Goal: Task Accomplishment & Management: Use online tool/utility

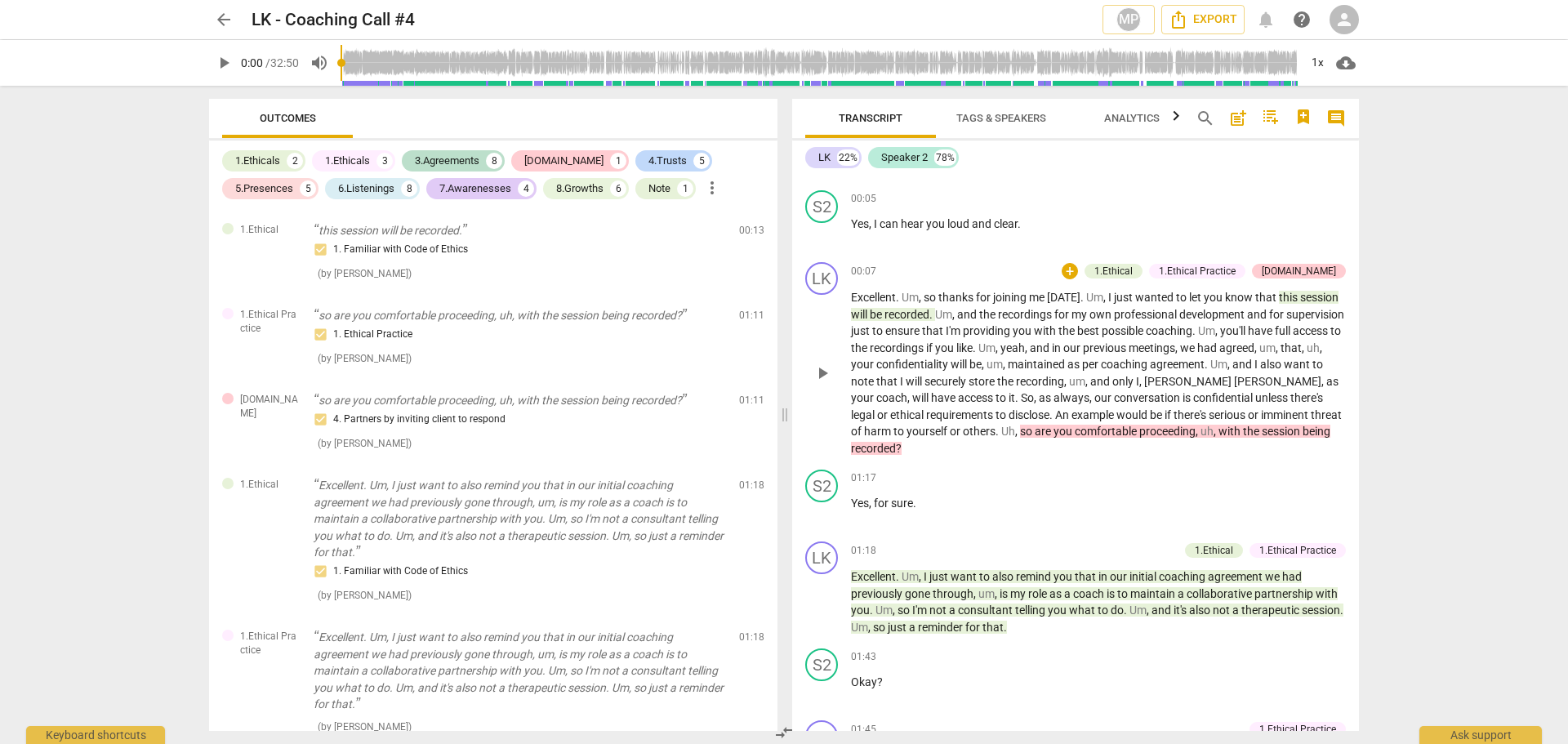
scroll to position [82, 0]
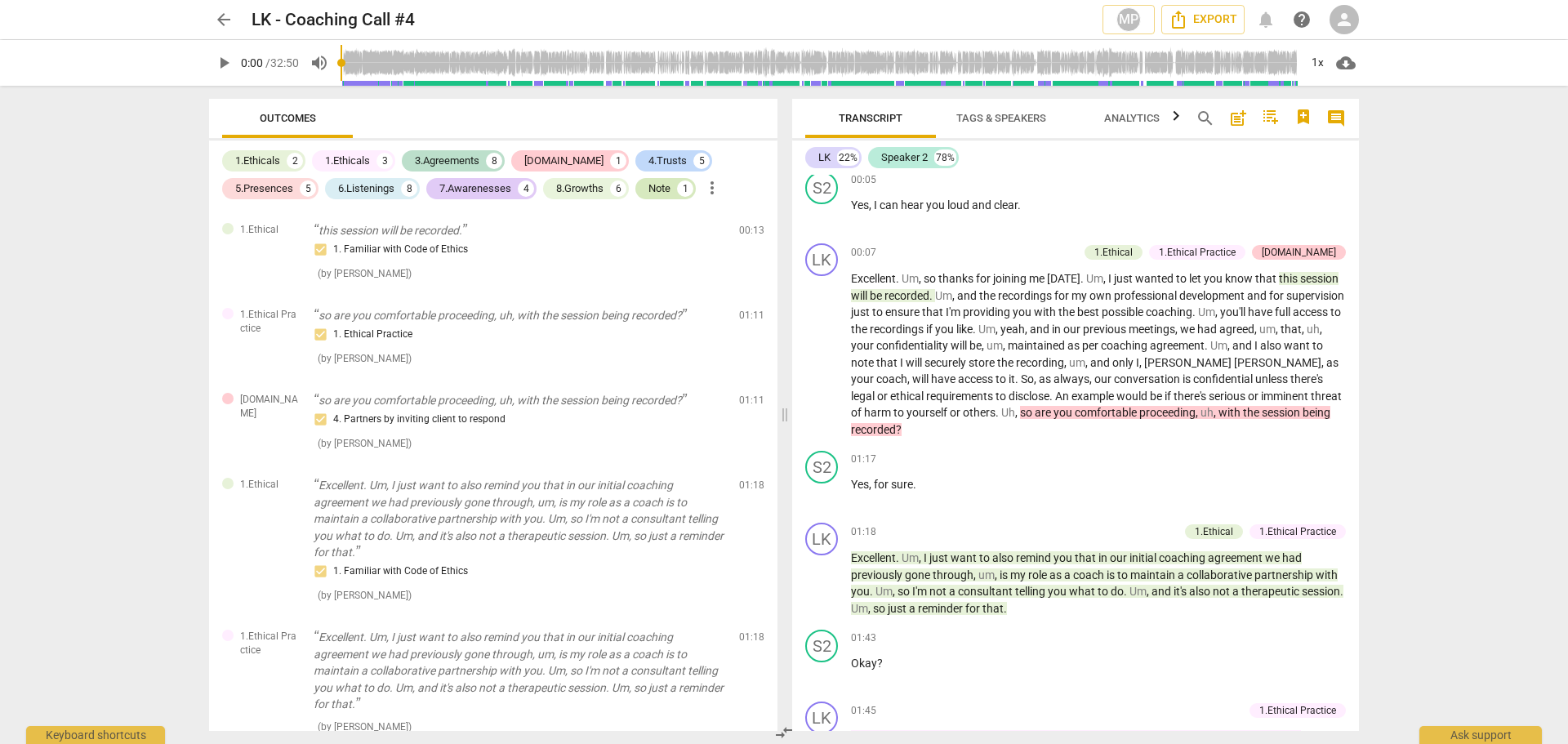
click at [666, 190] on div "Note" at bounding box center [659, 188] width 22 height 16
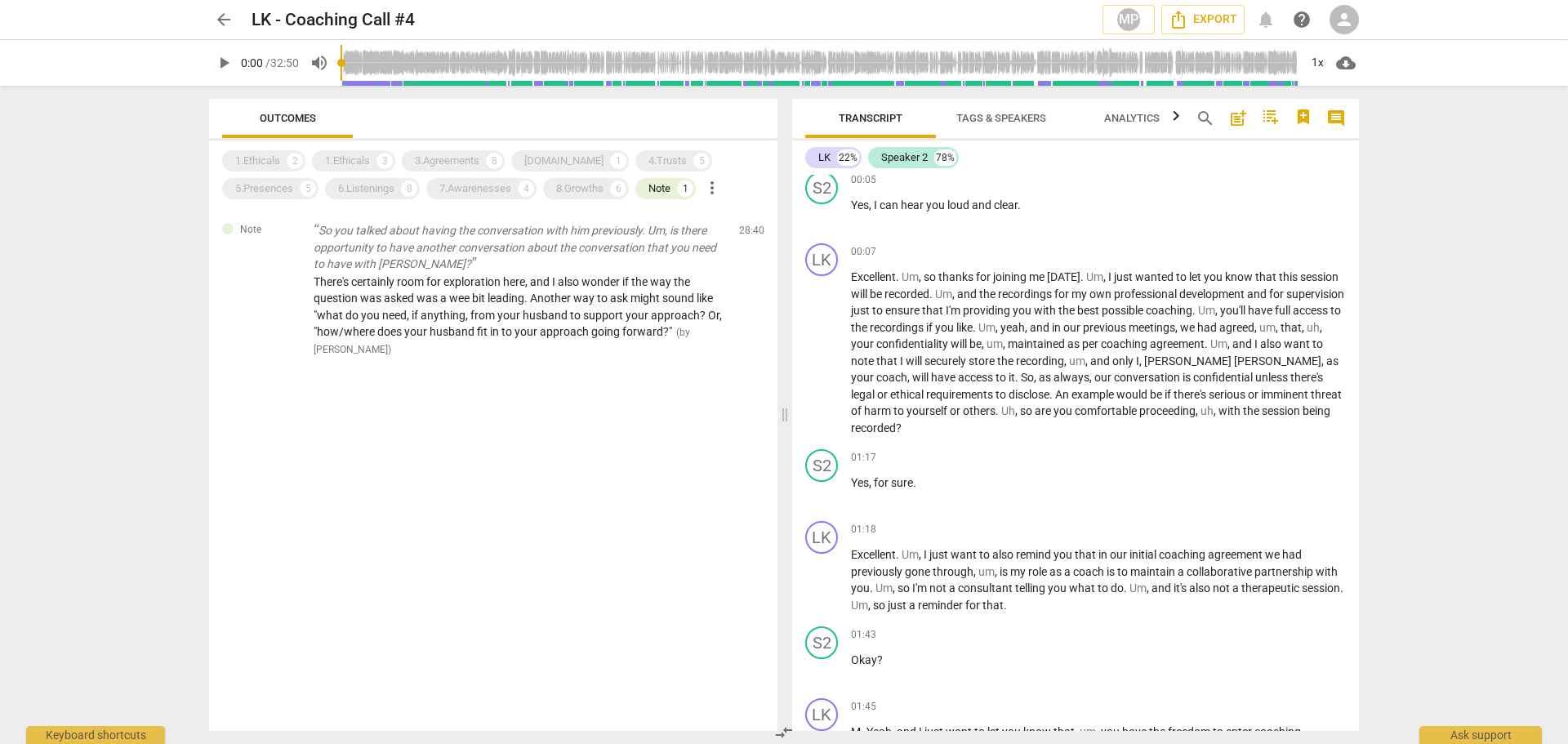
click at [293, 112] on span "Outcomes" at bounding box center [288, 118] width 56 height 13
click at [291, 116] on span "Outcomes" at bounding box center [288, 118] width 56 height 13
click at [411, 122] on div "Outcomes" at bounding box center [493, 118] width 542 height 39
click at [546, 428] on div "Note So you talked about having the conversation with him previously. Um, is th…" at bounding box center [493, 470] width 568 height 522
click at [721, 190] on span "more_vert" at bounding box center [712, 188] width 20 height 20
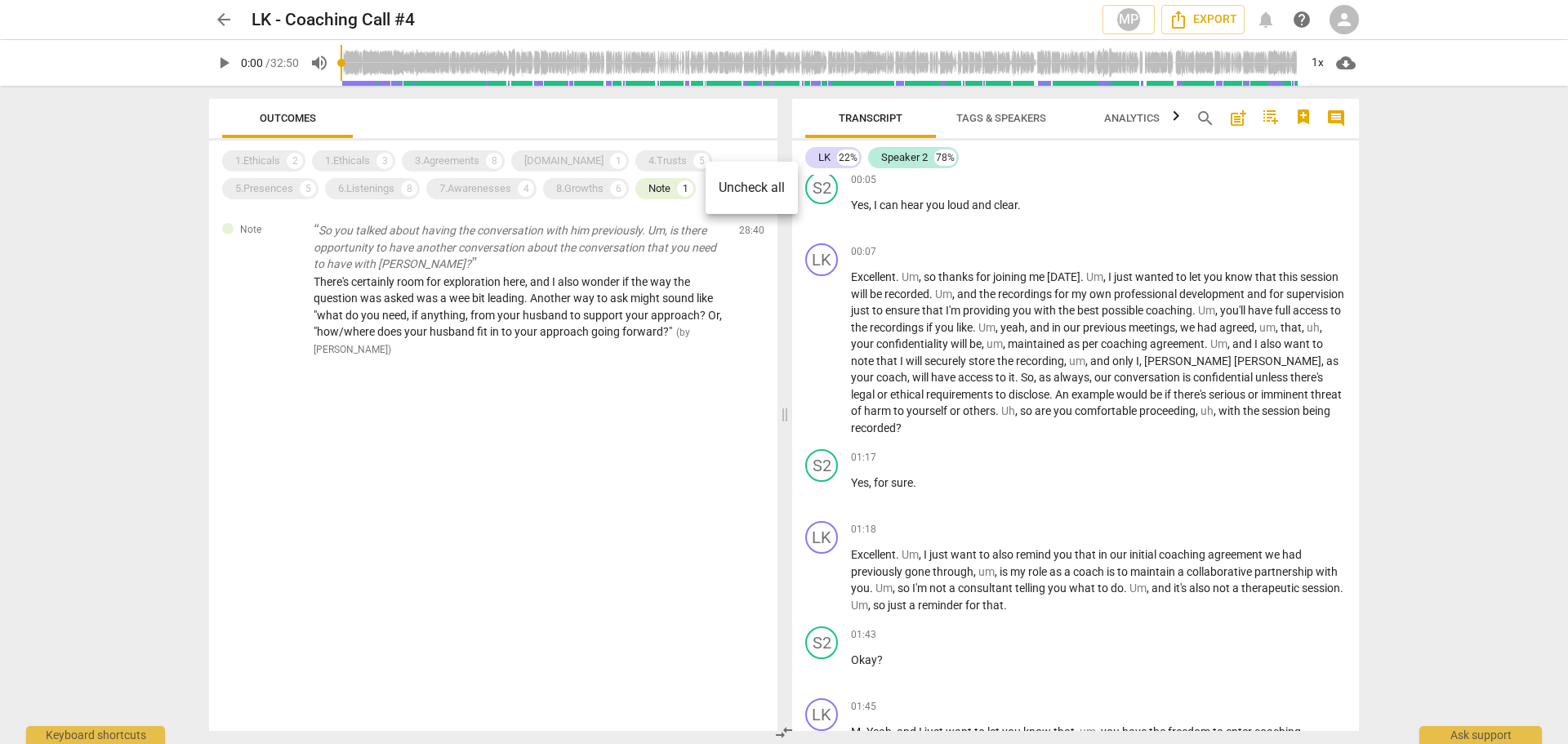
click at [733, 187] on li "Uncheck all" at bounding box center [752, 188] width 92 height 39
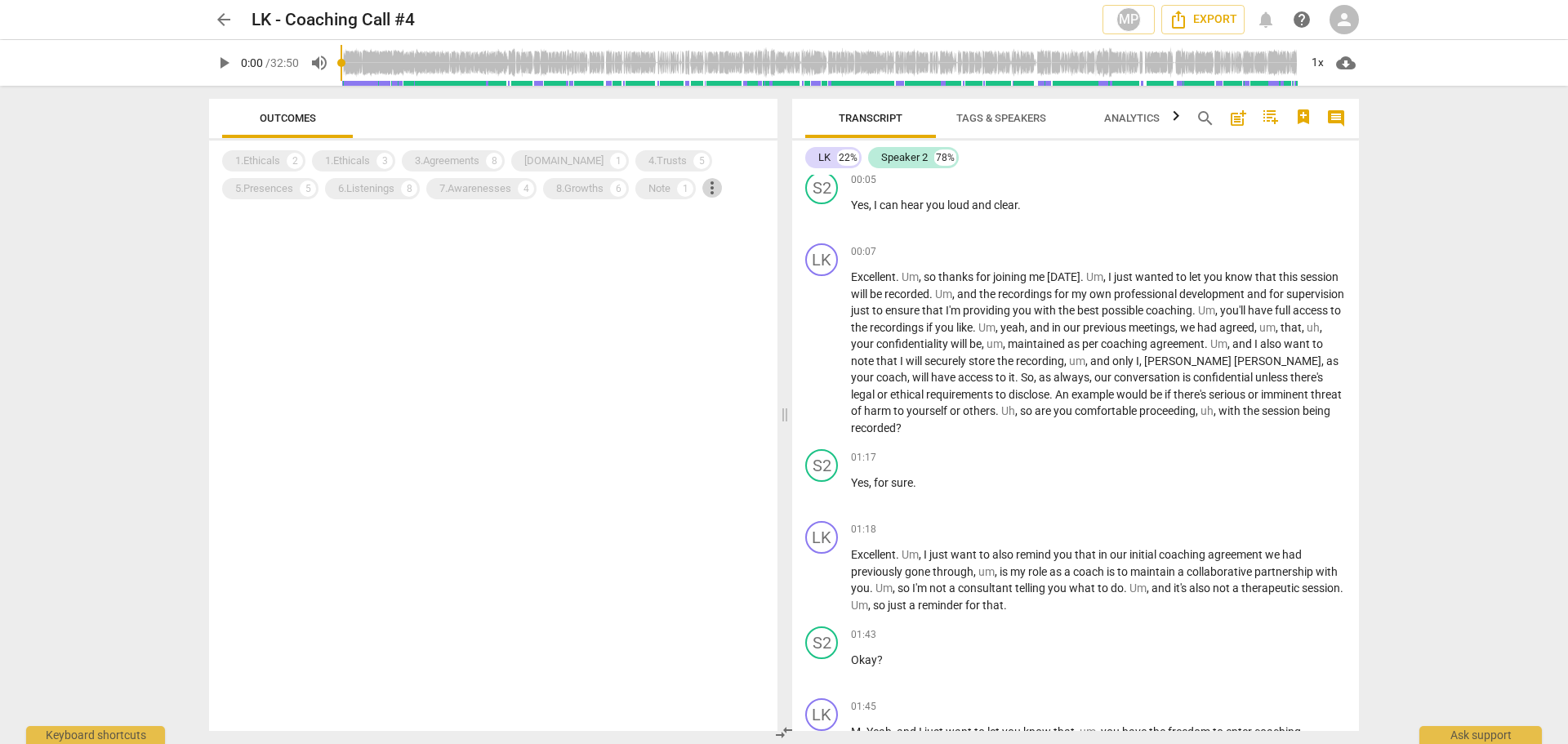
click at [716, 188] on span "more_vert" at bounding box center [712, 188] width 20 height 20
click at [271, 160] on div at bounding box center [784, 372] width 1568 height 744
click at [289, 158] on div "2" at bounding box center [295, 160] width 16 height 16
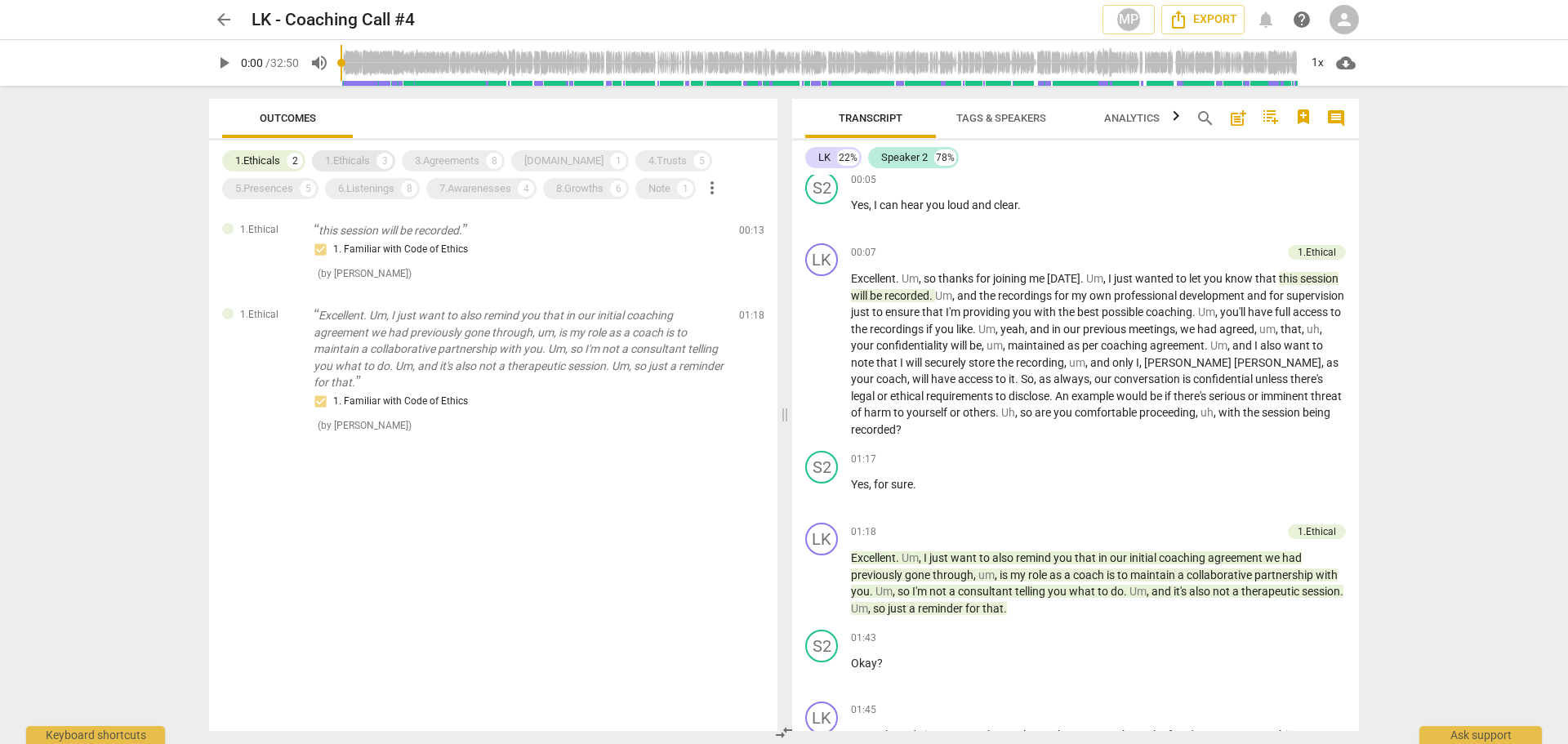
click at [332, 156] on div "1.Ethicals" at bounding box center [348, 160] width 45 height 16
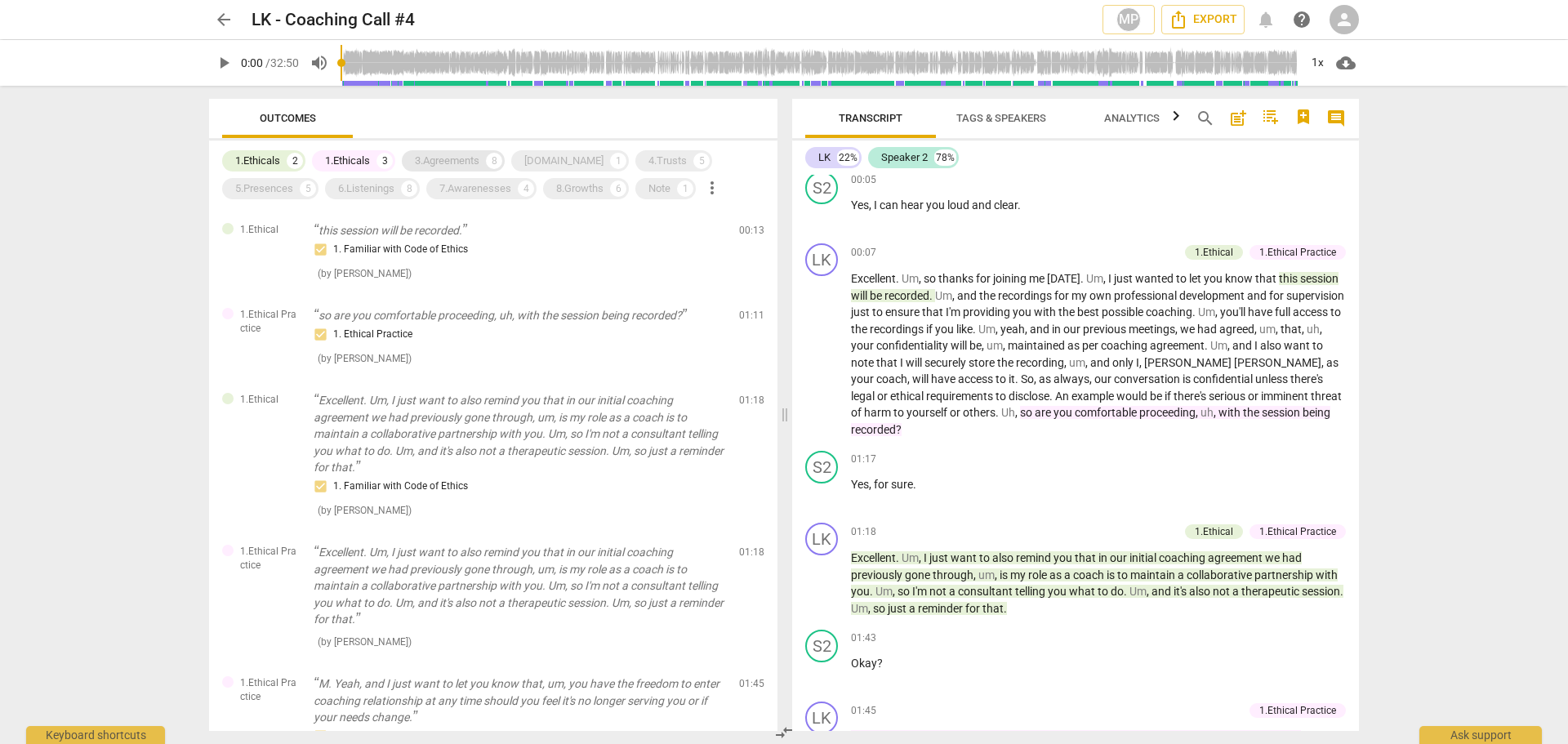
drag, startPoint x: 460, startPoint y: 169, endPoint x: 486, endPoint y: 169, distance: 26.0
click at [461, 169] on div "3.Agreements 8" at bounding box center [452, 161] width 103 height 22
click at [559, 161] on div "[DOMAIN_NAME]" at bounding box center [564, 160] width 79 height 16
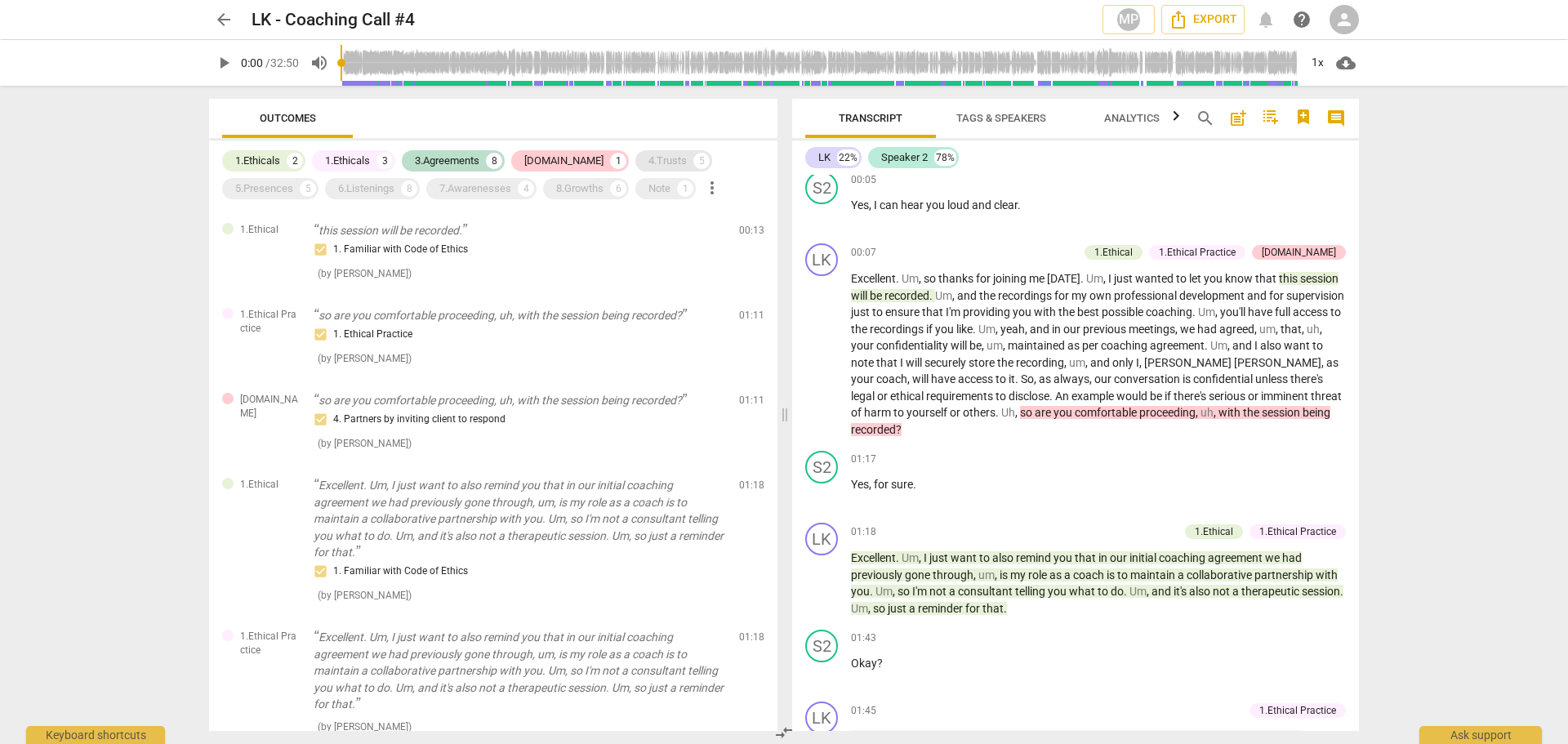
click at [649, 162] on div "4.Trusts" at bounding box center [668, 160] width 39 height 16
click at [276, 184] on div "5.Presences" at bounding box center [264, 188] width 58 height 16
click at [377, 187] on div "6.Listenings" at bounding box center [366, 188] width 56 height 16
click at [484, 186] on div "7.Awarenesses" at bounding box center [475, 188] width 72 height 16
click at [592, 192] on div "8.Growths" at bounding box center [580, 188] width 47 height 16
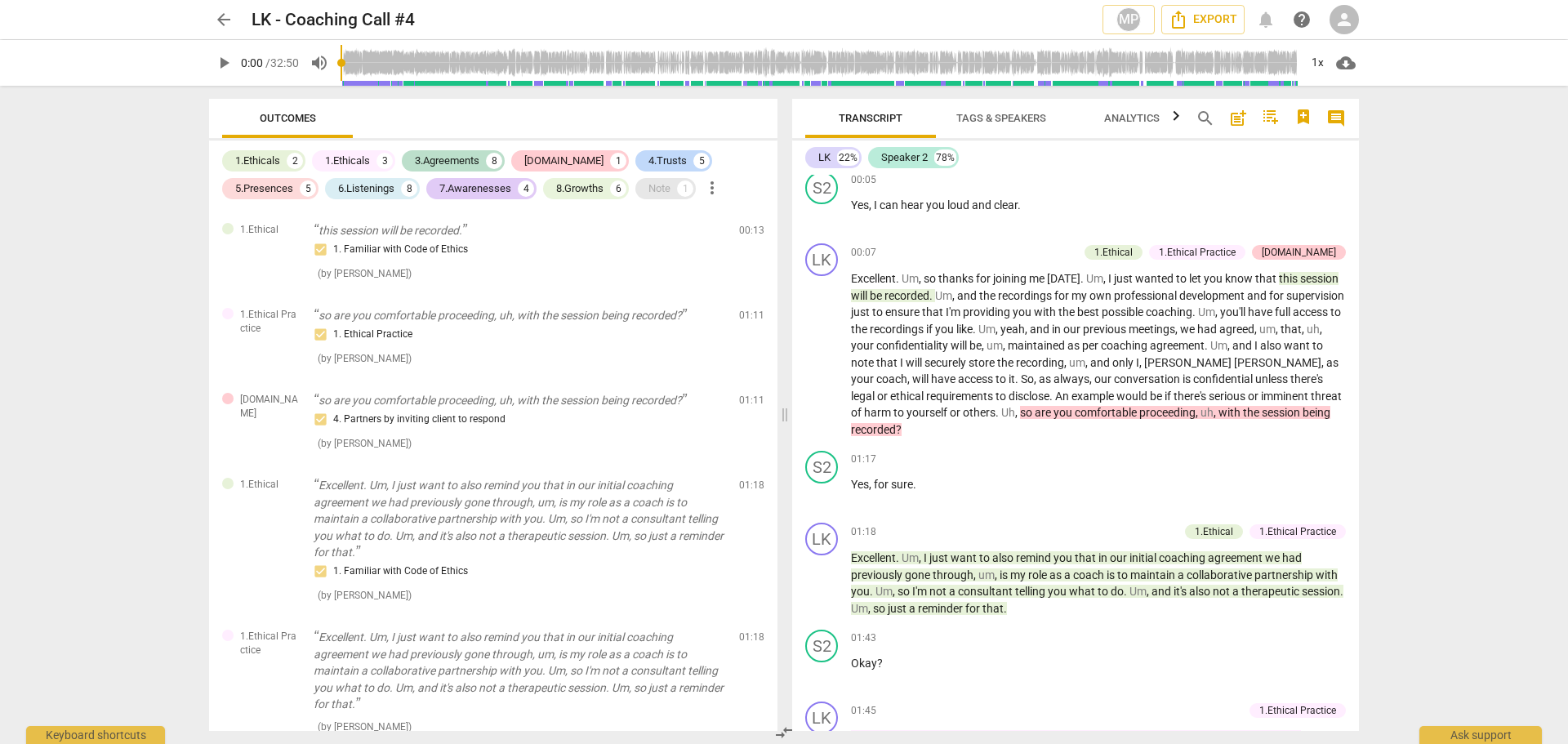
click at [650, 191] on div "Note 1" at bounding box center [665, 189] width 60 height 22
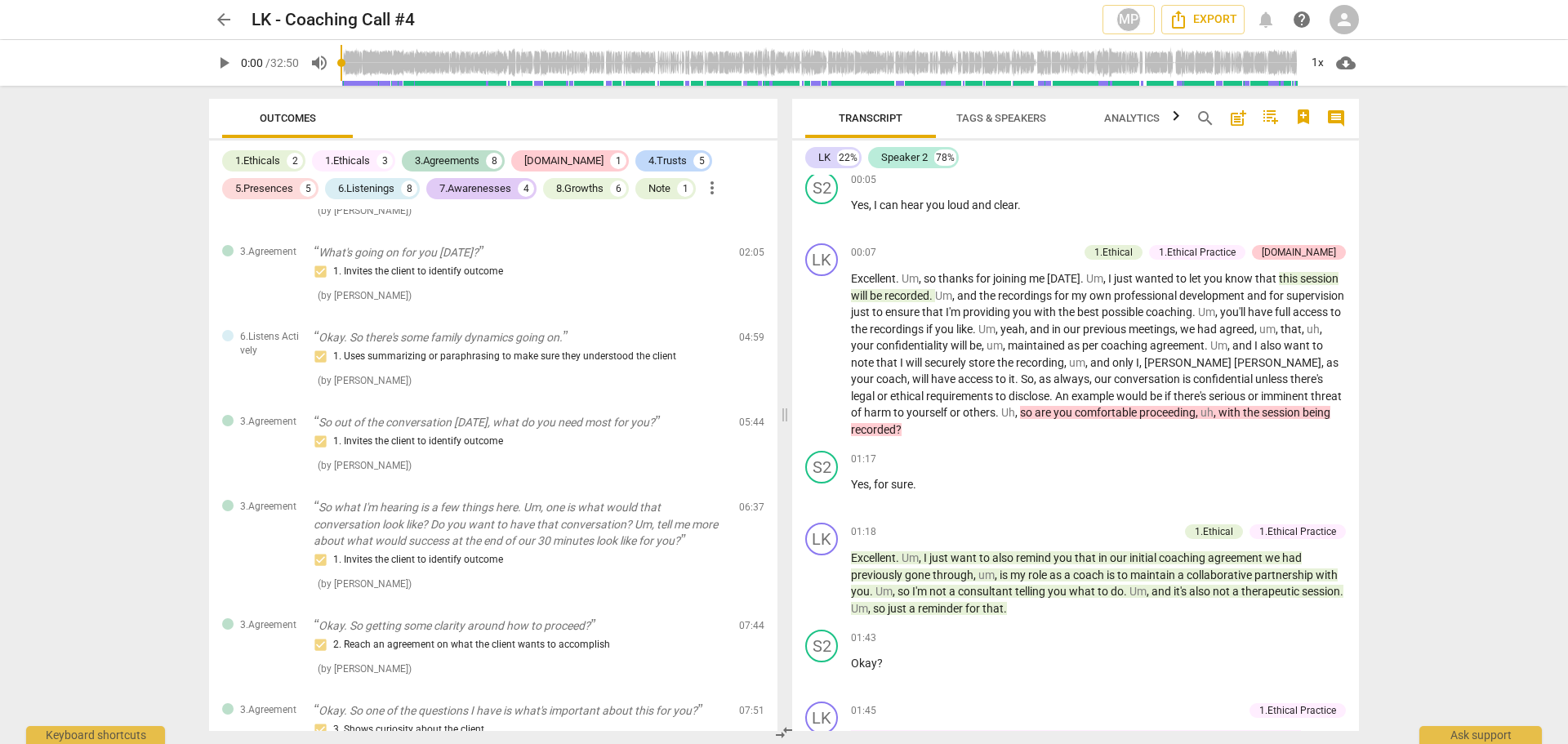
scroll to position [653, 0]
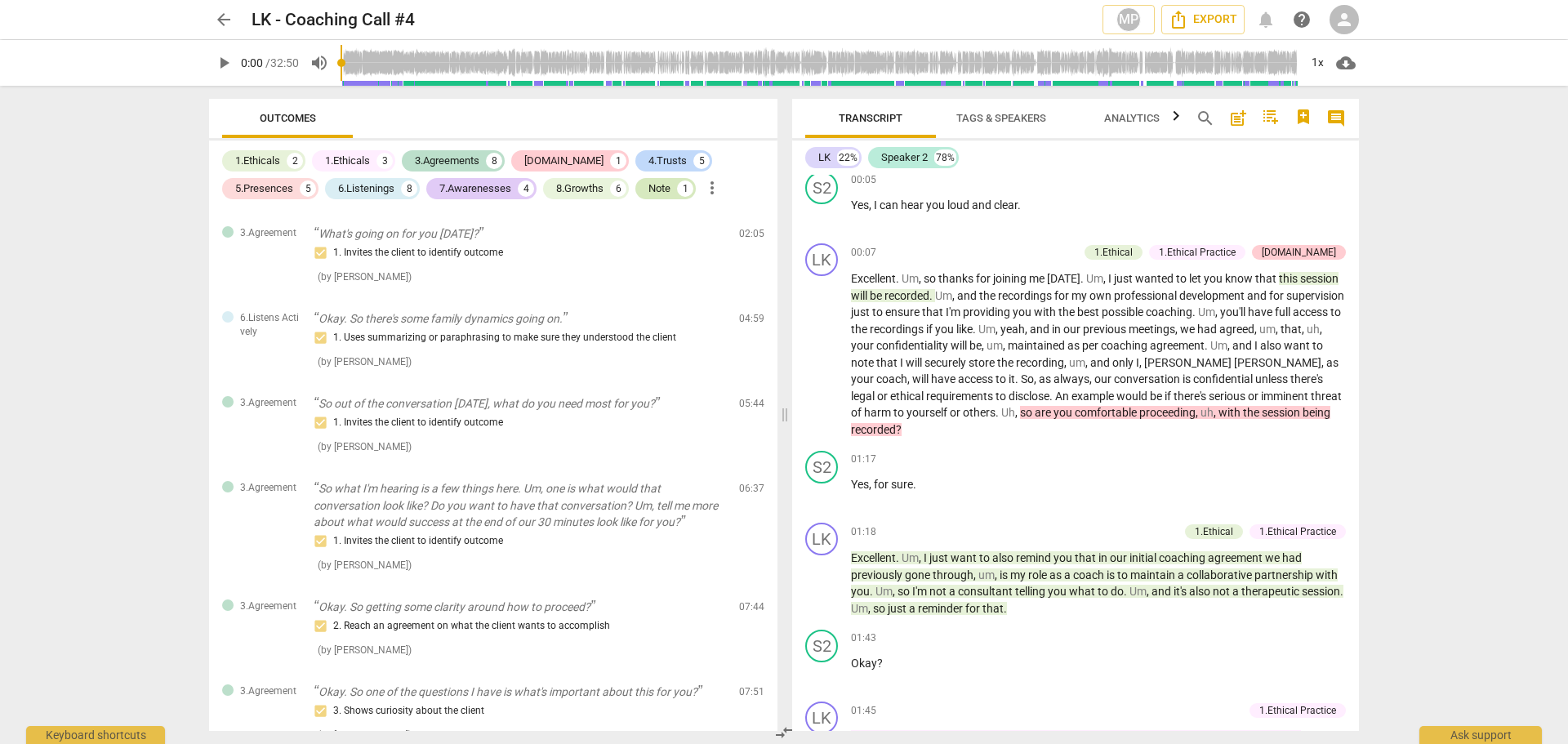
click at [667, 188] on div "Note" at bounding box center [659, 188] width 22 height 16
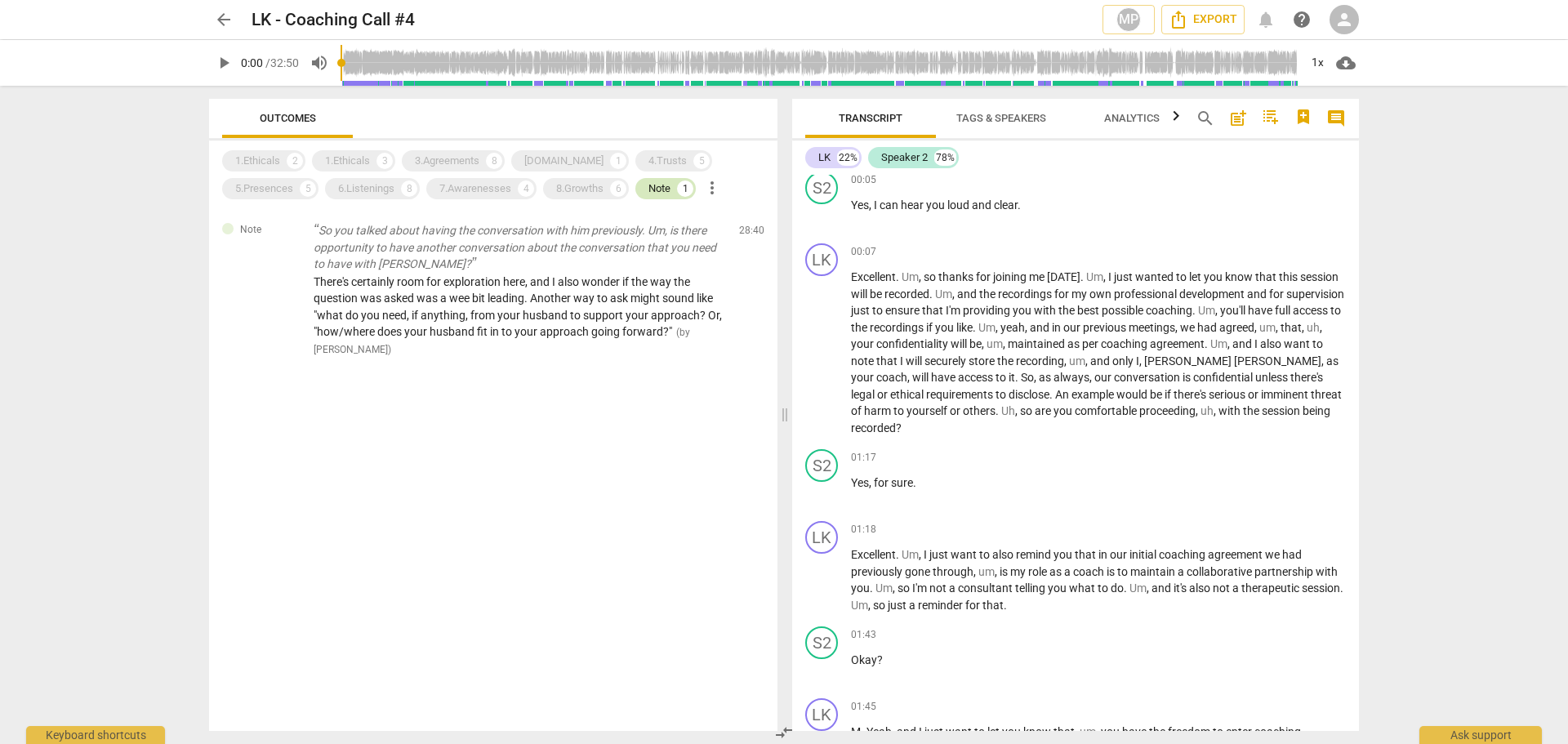
scroll to position [0, 0]
click at [660, 188] on div "Note" at bounding box center [659, 188] width 22 height 16
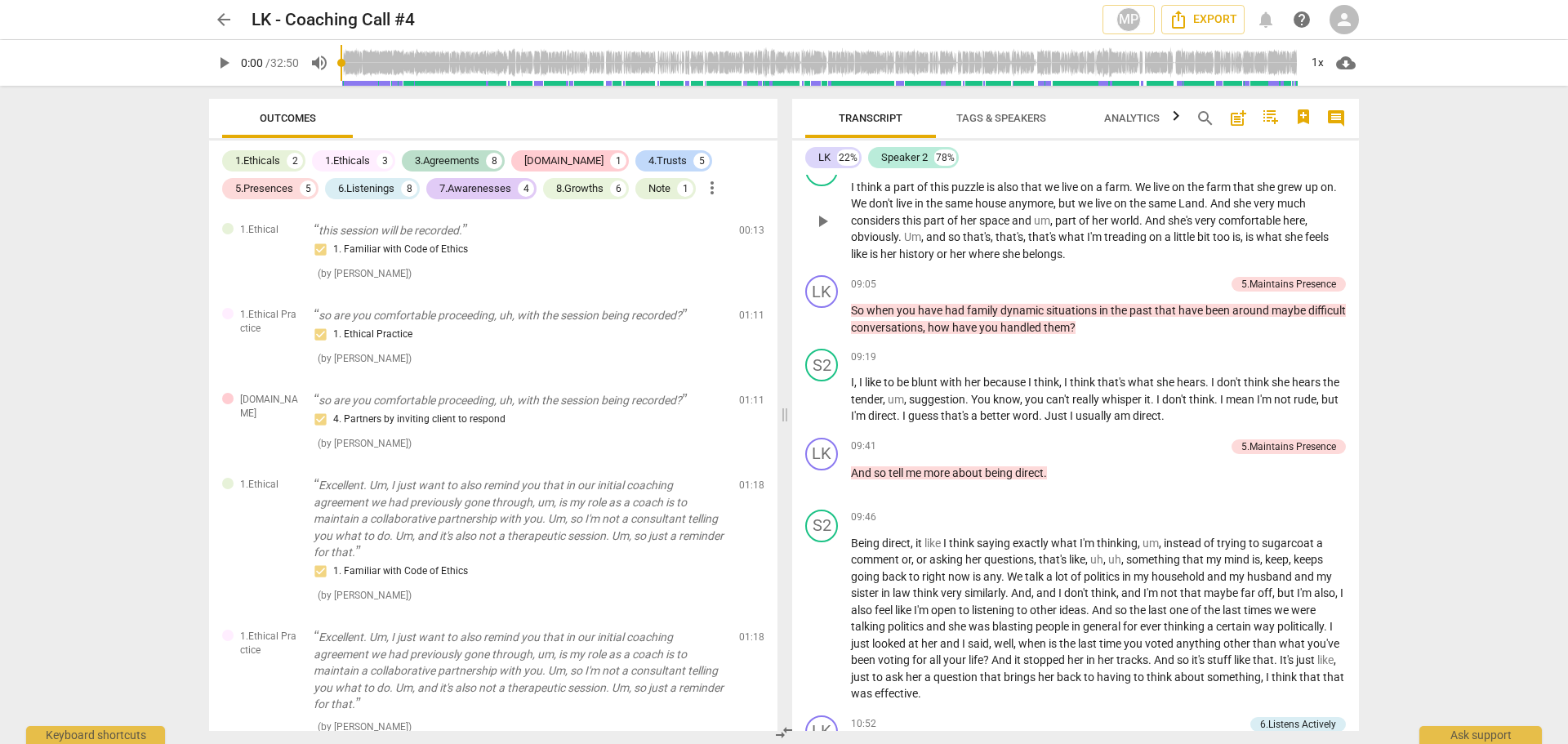
scroll to position [2615, 0]
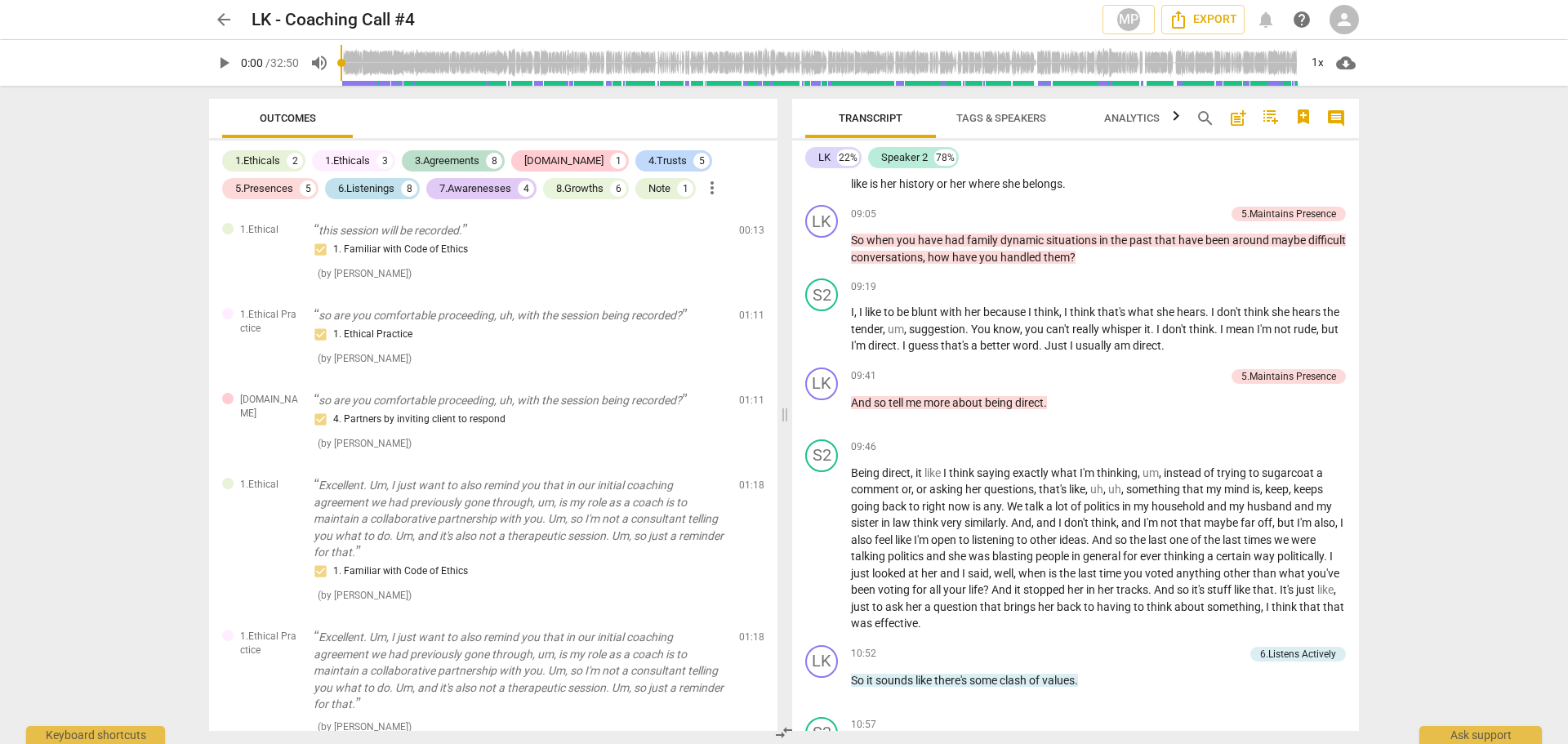
click at [388, 188] on div "6.Listenings" at bounding box center [366, 188] width 56 height 16
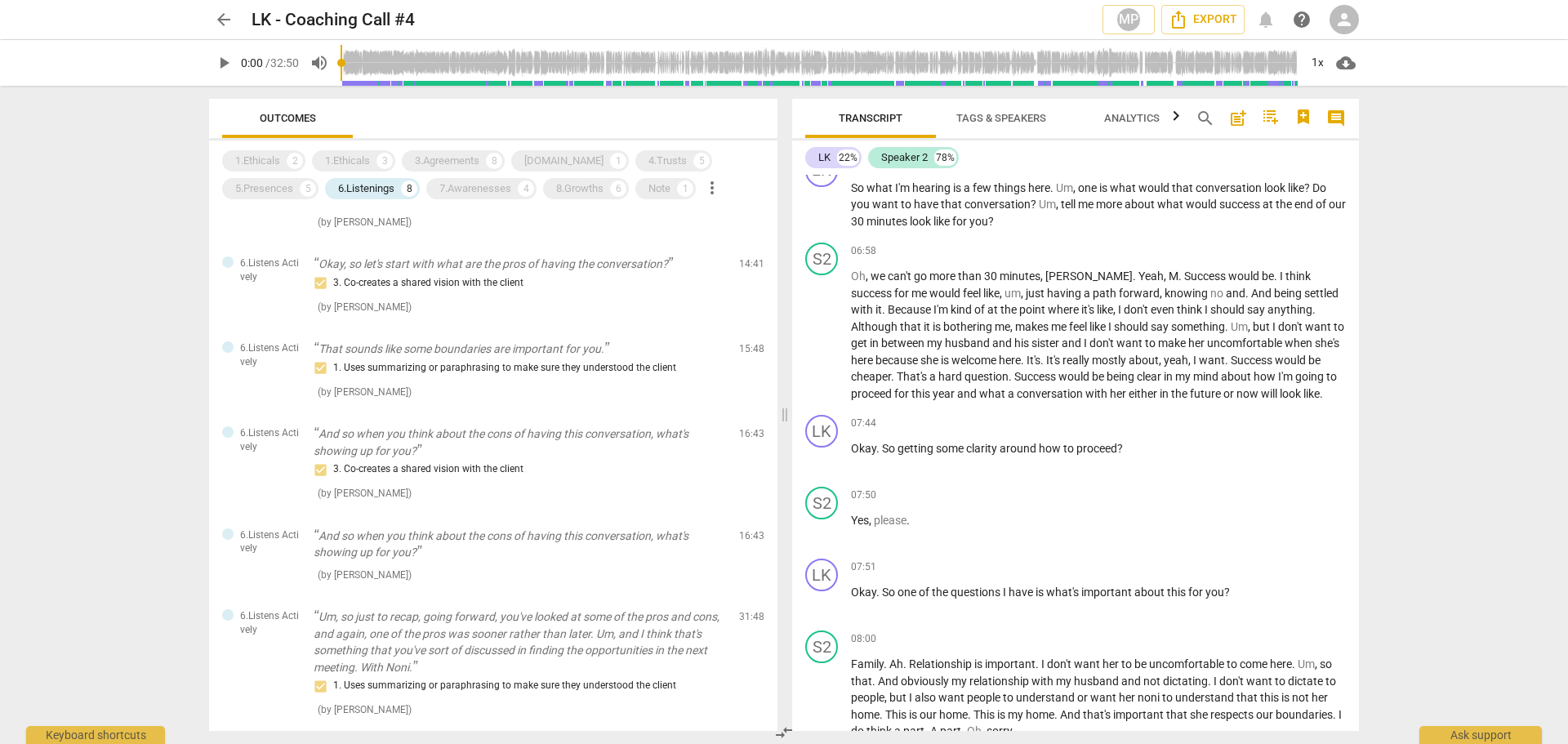
scroll to position [1871, 0]
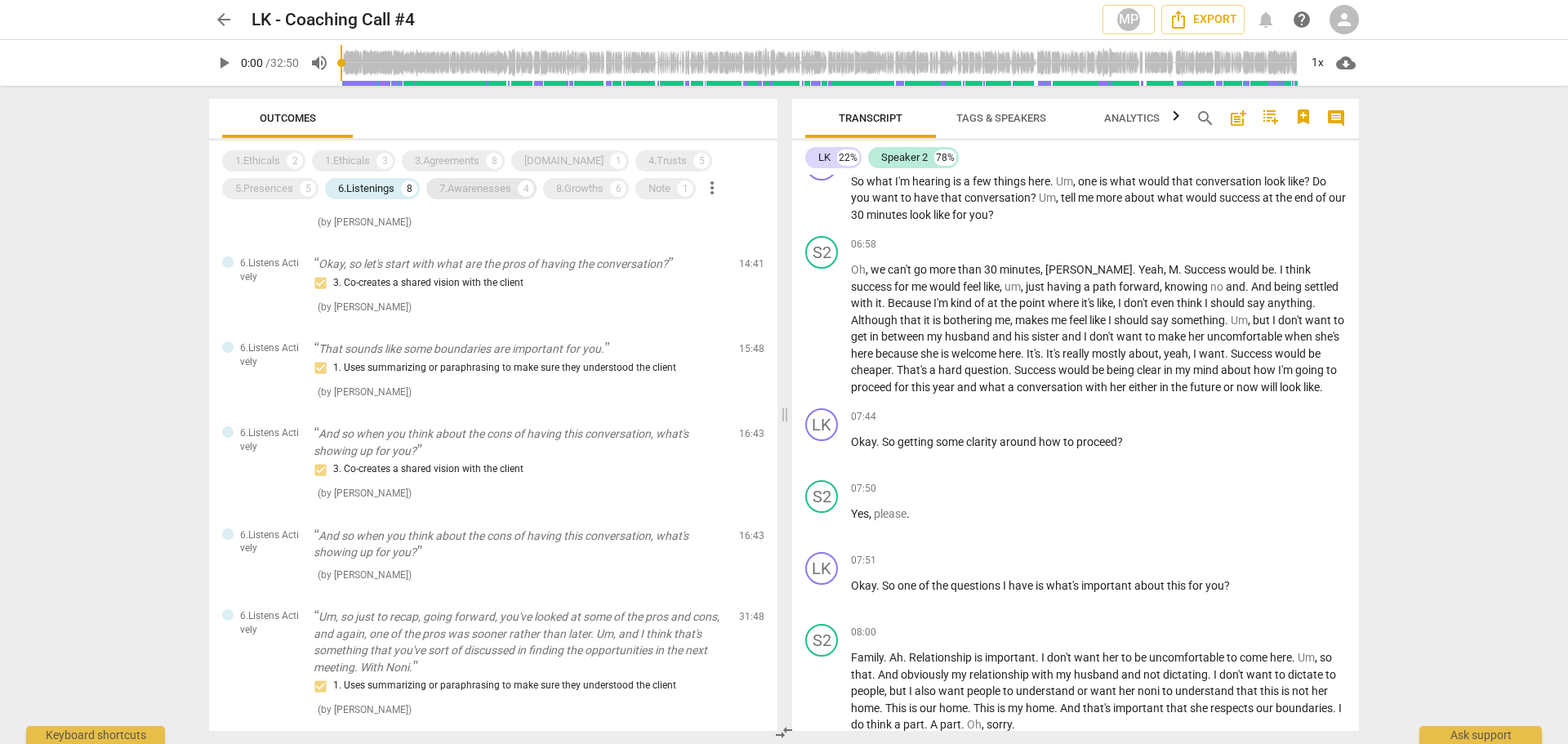
click at [496, 193] on div "7.Awarenesses" at bounding box center [475, 188] width 72 height 16
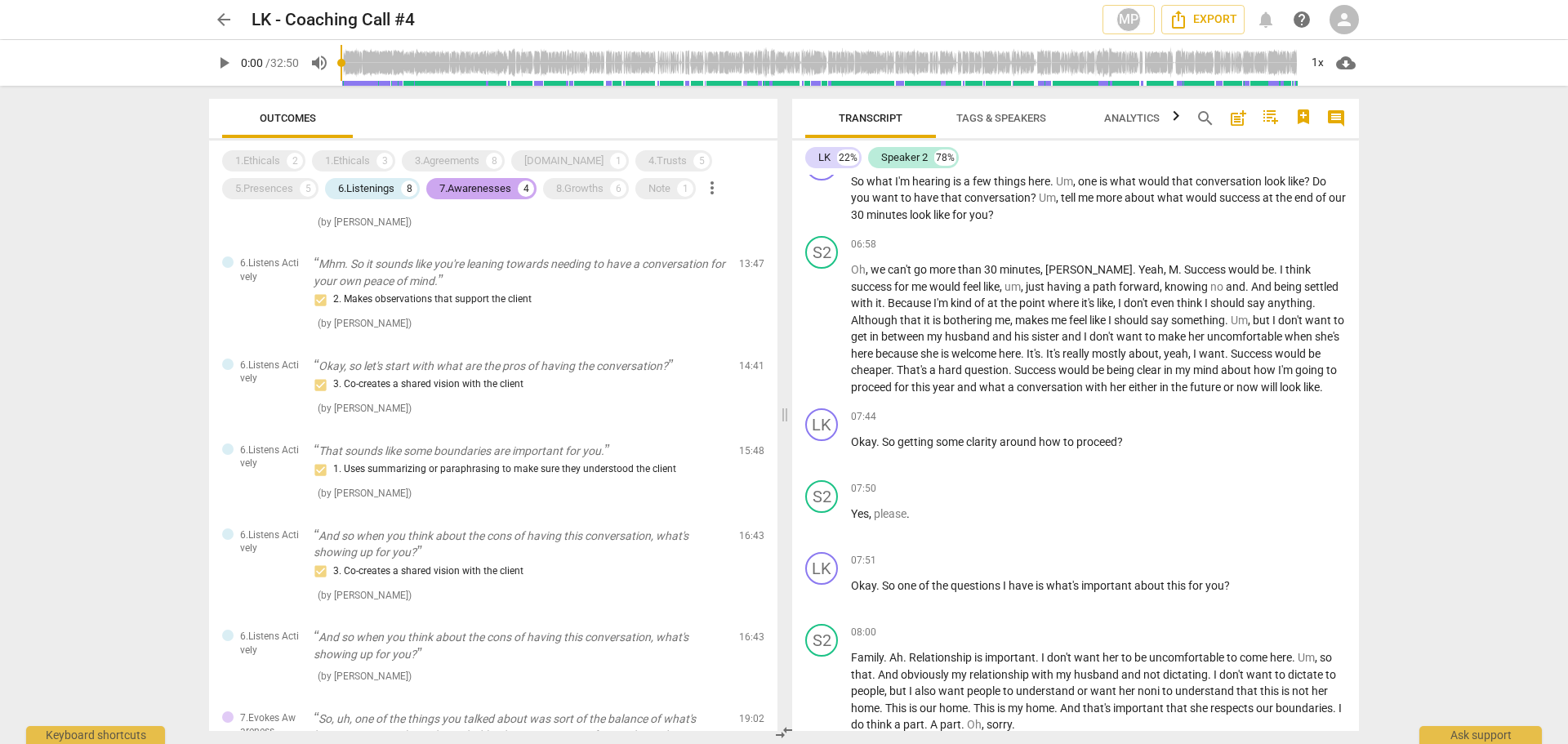
scroll to position [322, 0]
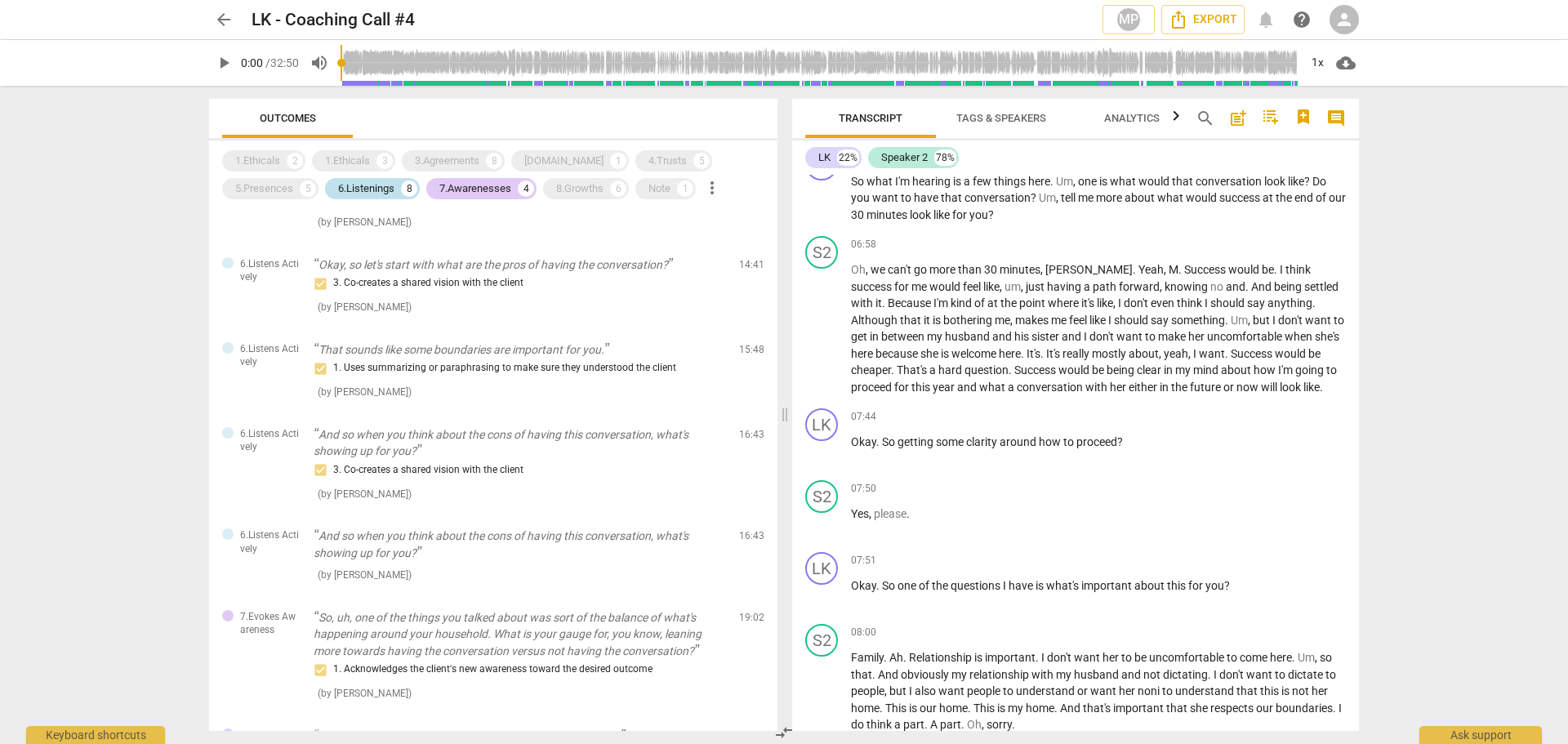
click at [381, 188] on div "6.Listenings" at bounding box center [366, 188] width 56 height 16
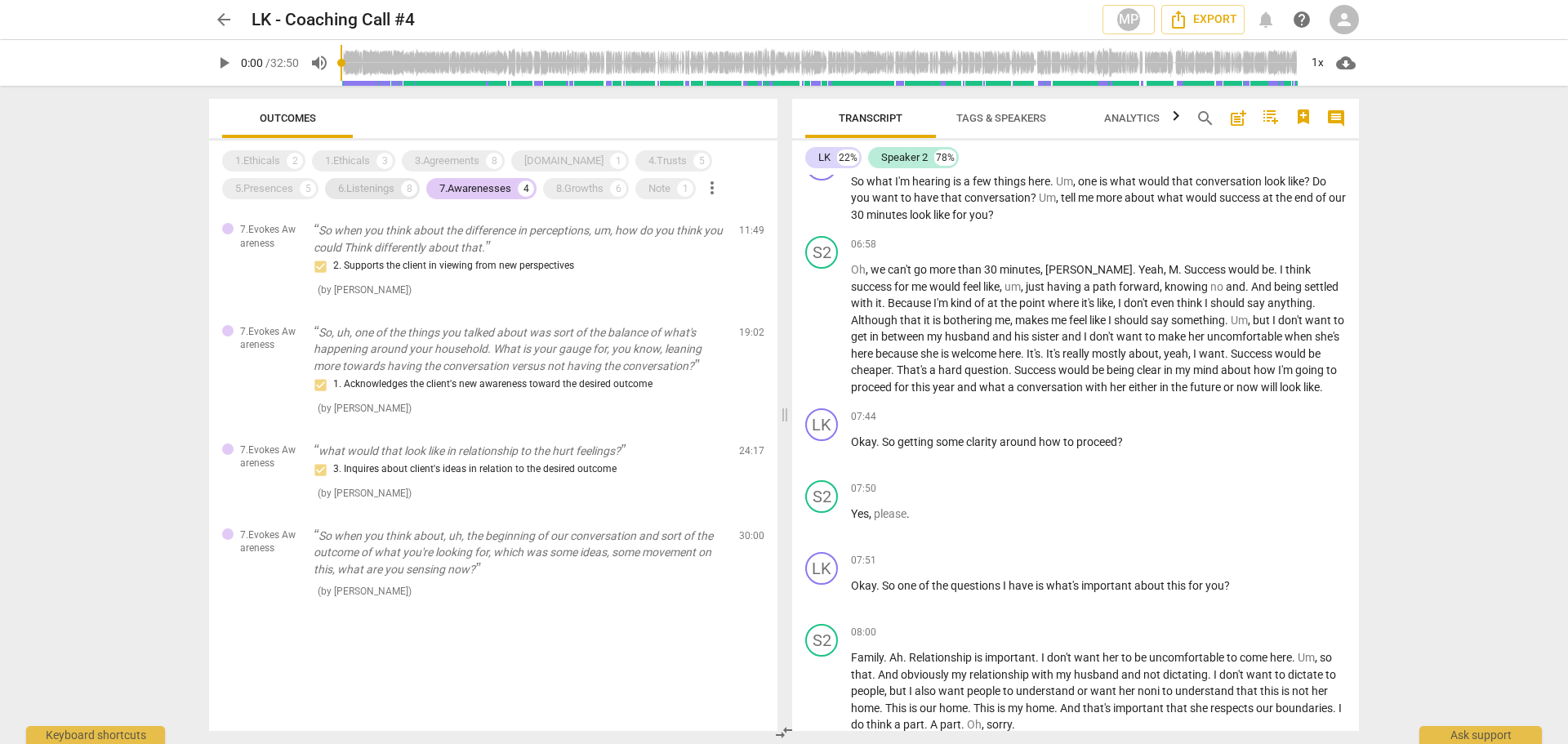
scroll to position [0, 0]
click at [562, 191] on div "8.Growths" at bounding box center [580, 188] width 47 height 16
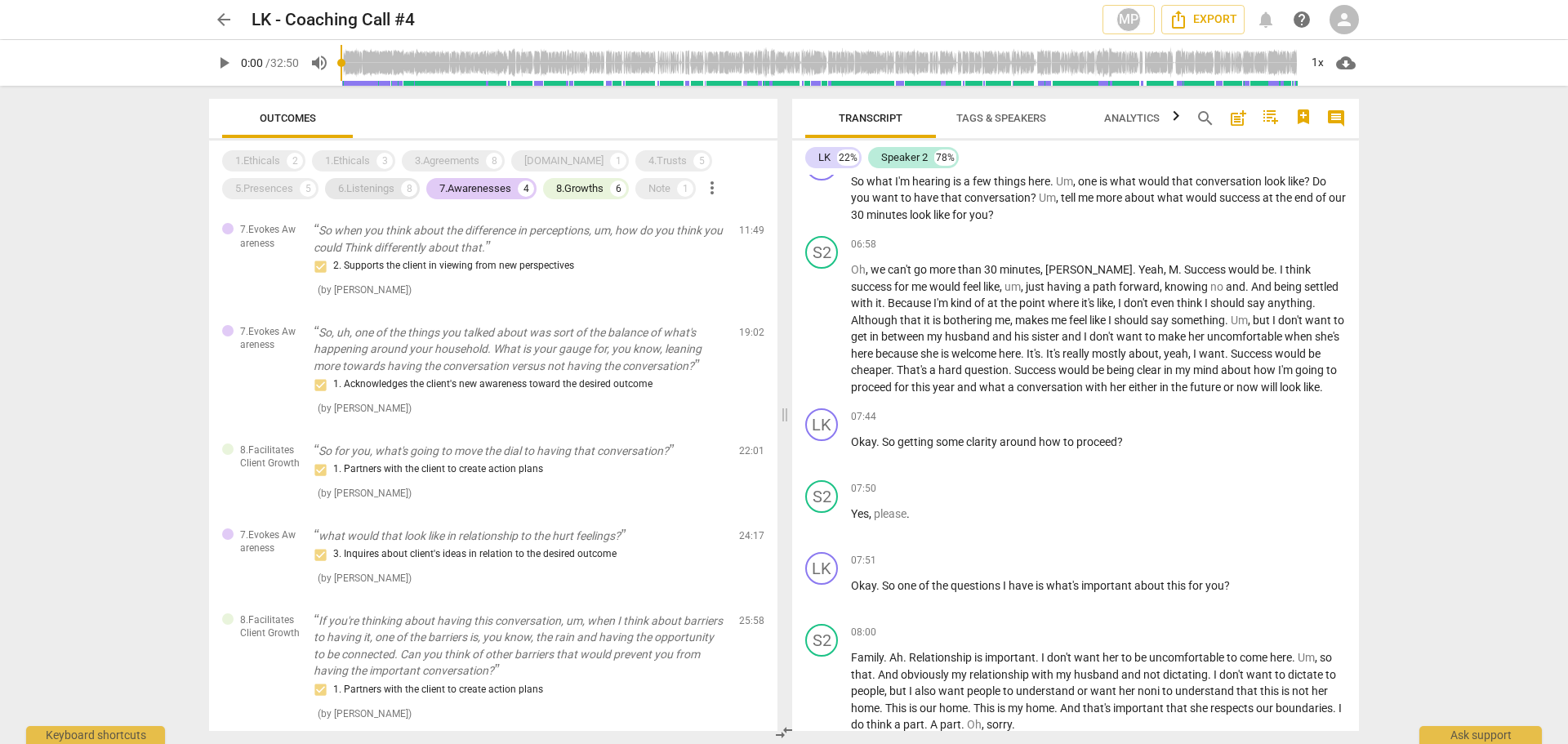
click at [358, 186] on div "6.Listenings" at bounding box center [366, 188] width 56 height 16
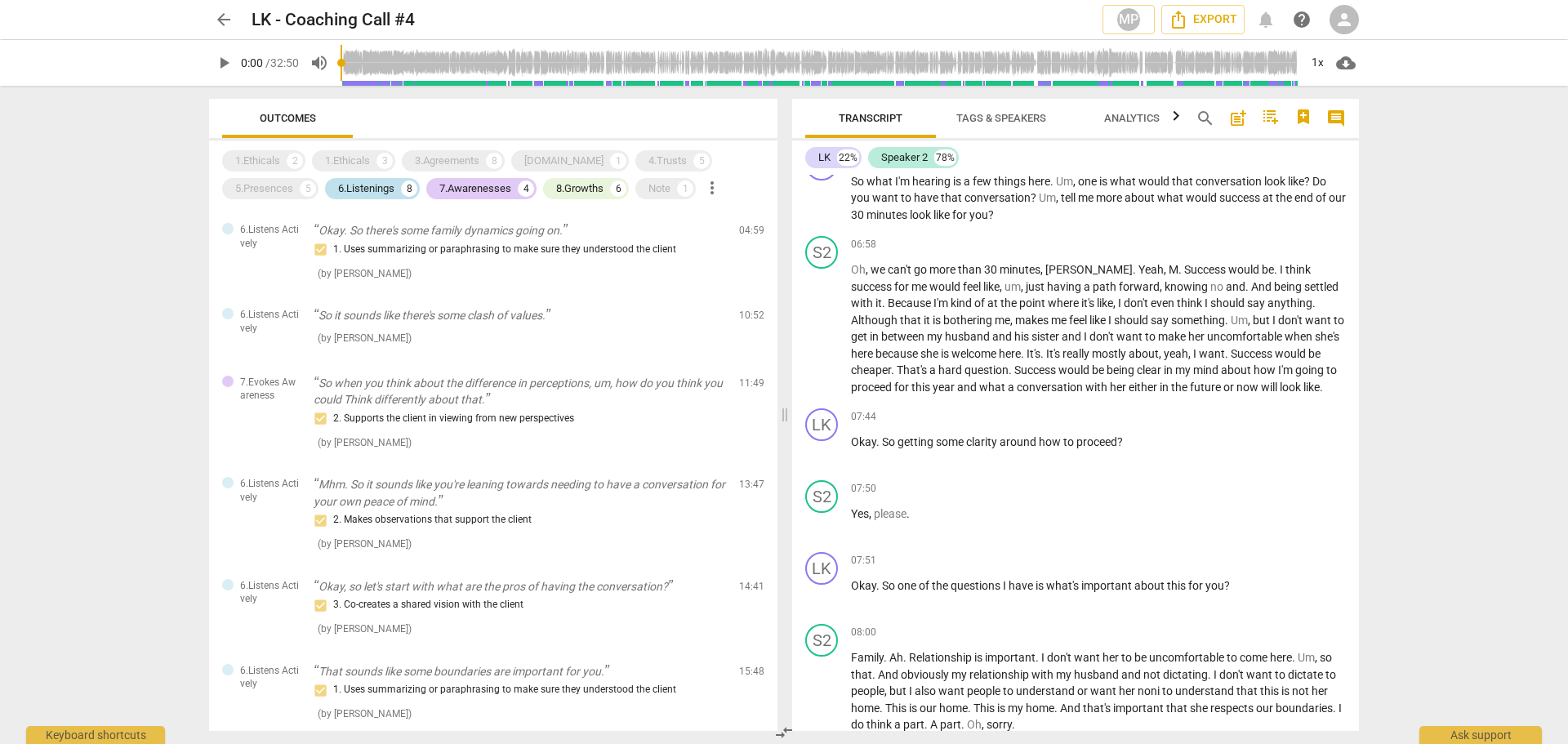
click at [380, 187] on div "6.Listenings" at bounding box center [366, 188] width 56 height 16
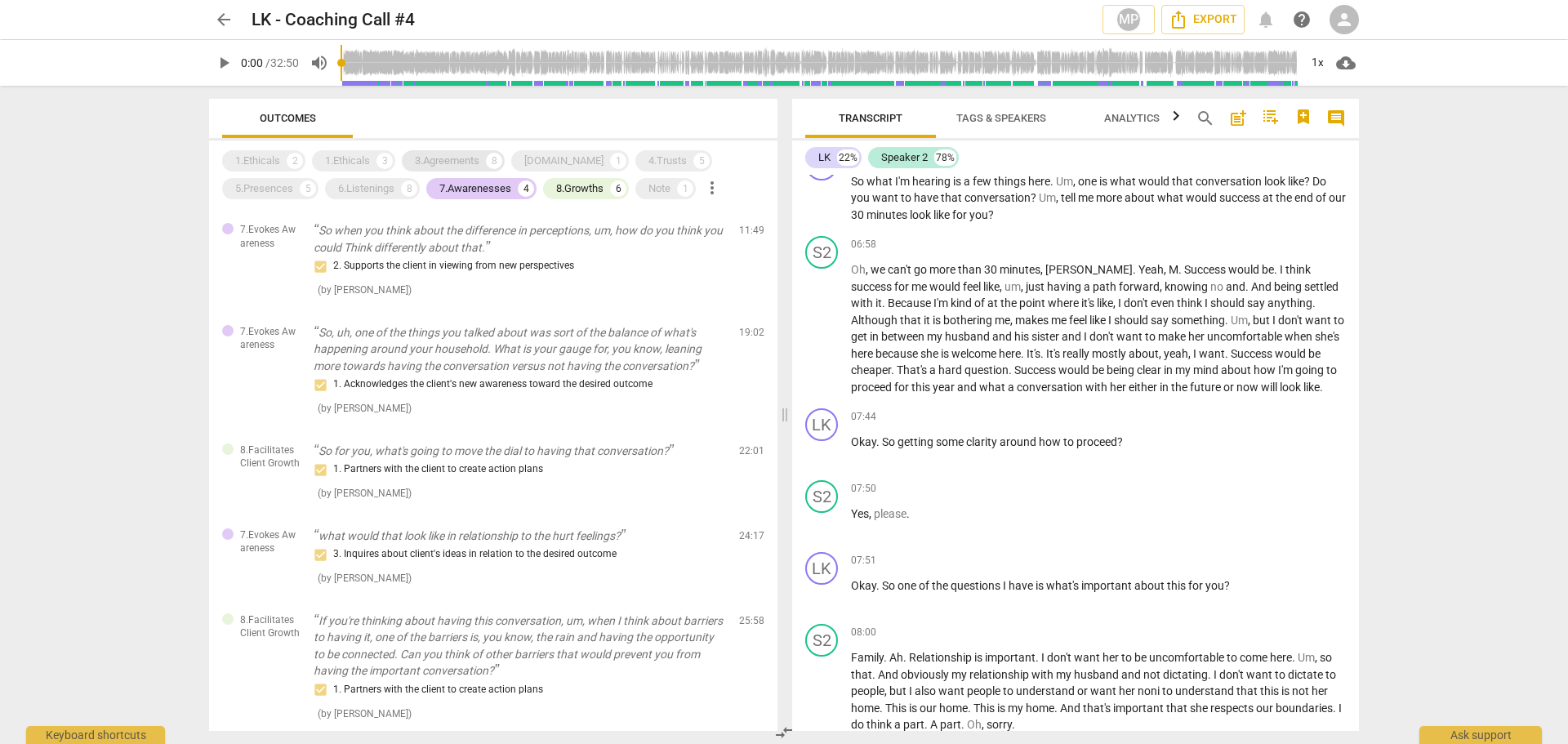
click at [466, 159] on div "3.Agreements" at bounding box center [447, 160] width 65 height 16
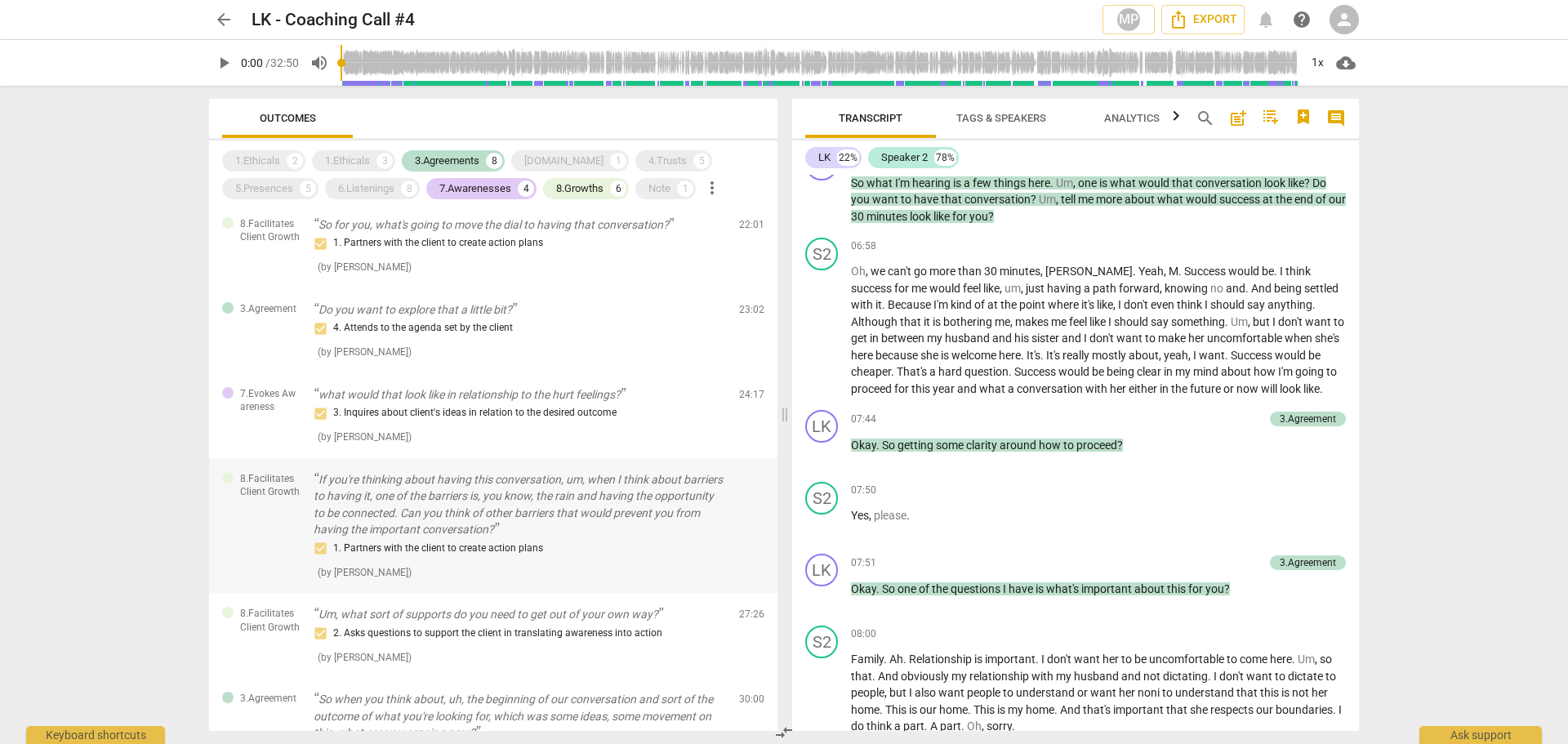
scroll to position [818, 0]
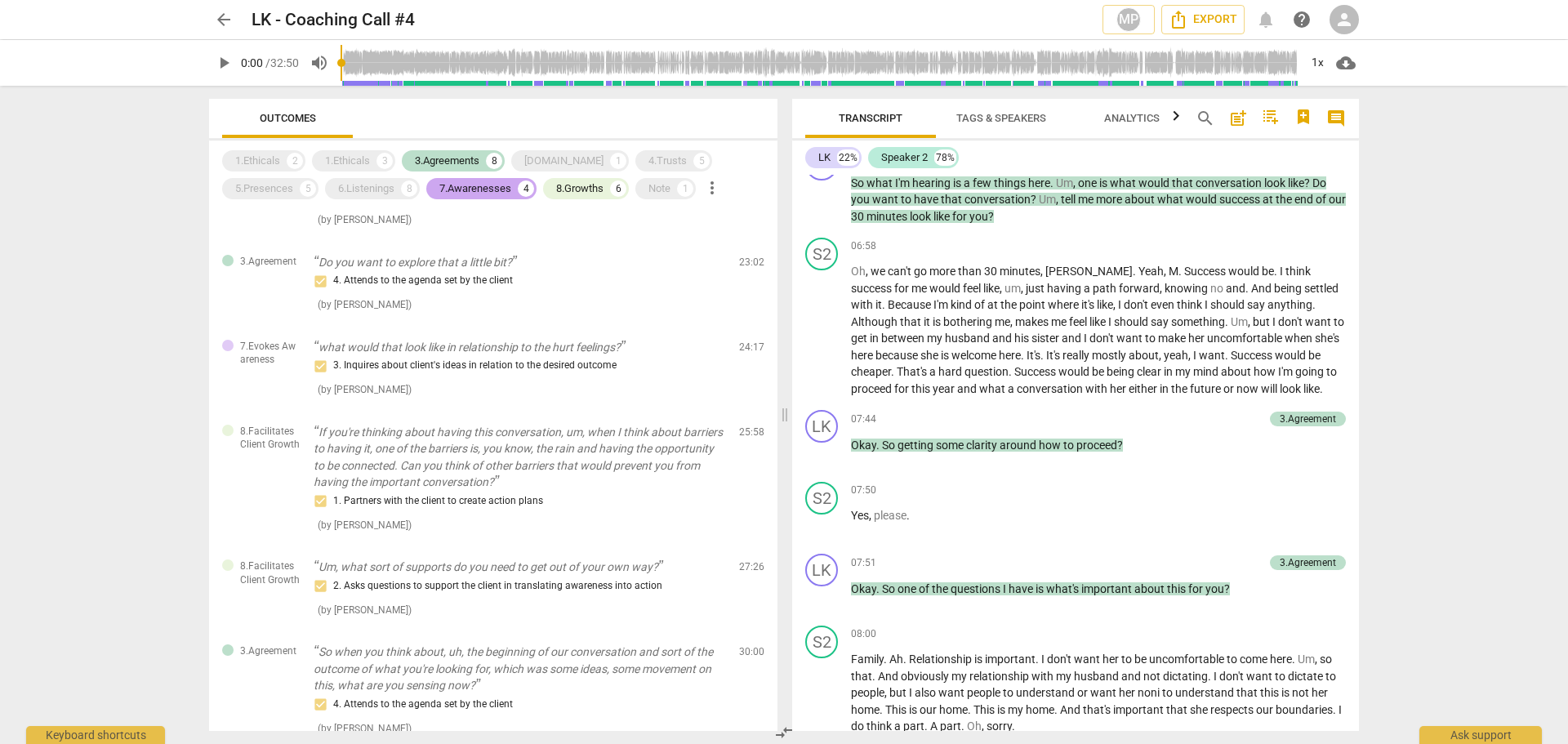
click at [452, 182] on div "7.Awarenesses" at bounding box center [475, 188] width 72 height 16
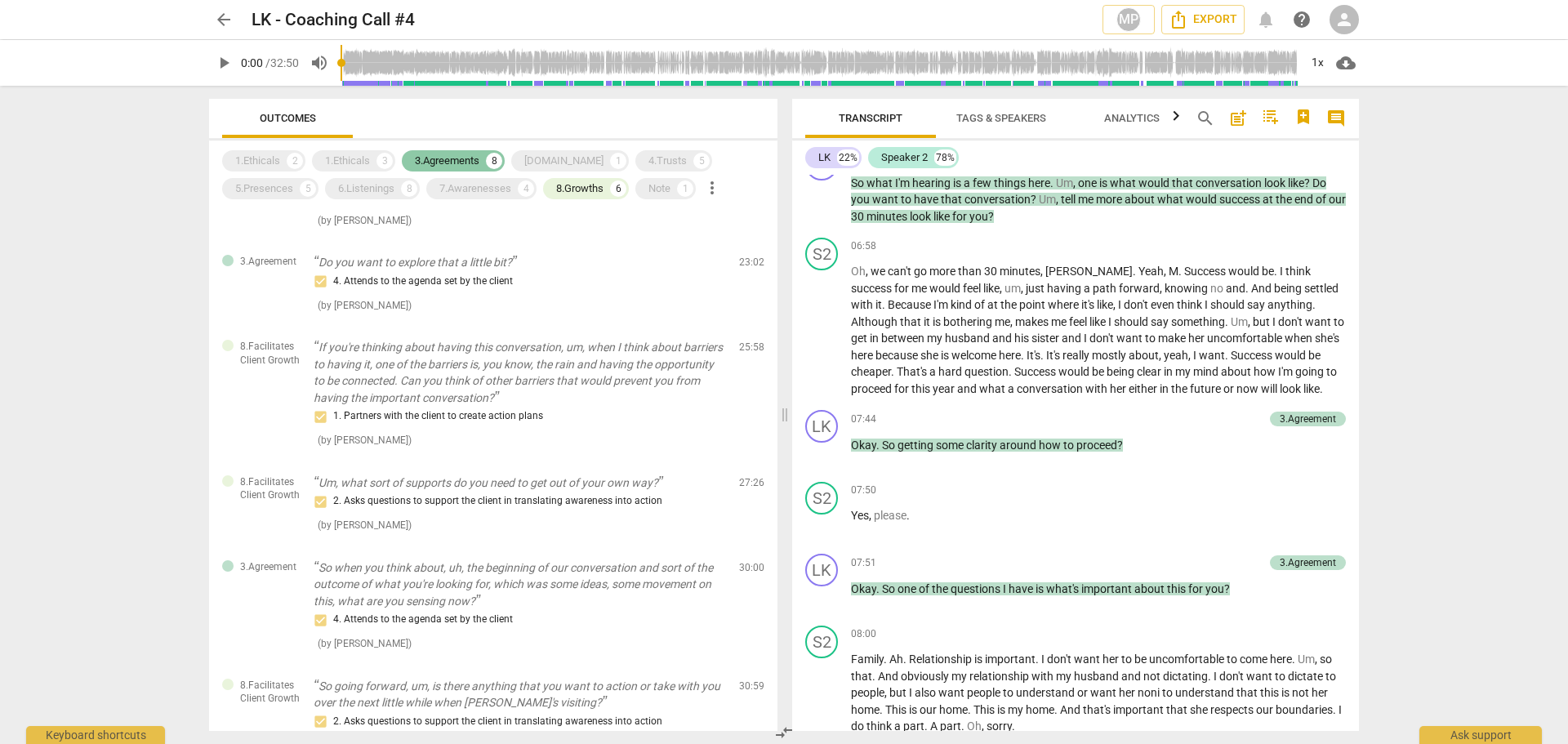
click at [452, 160] on div "3.Agreements" at bounding box center [447, 160] width 65 height 16
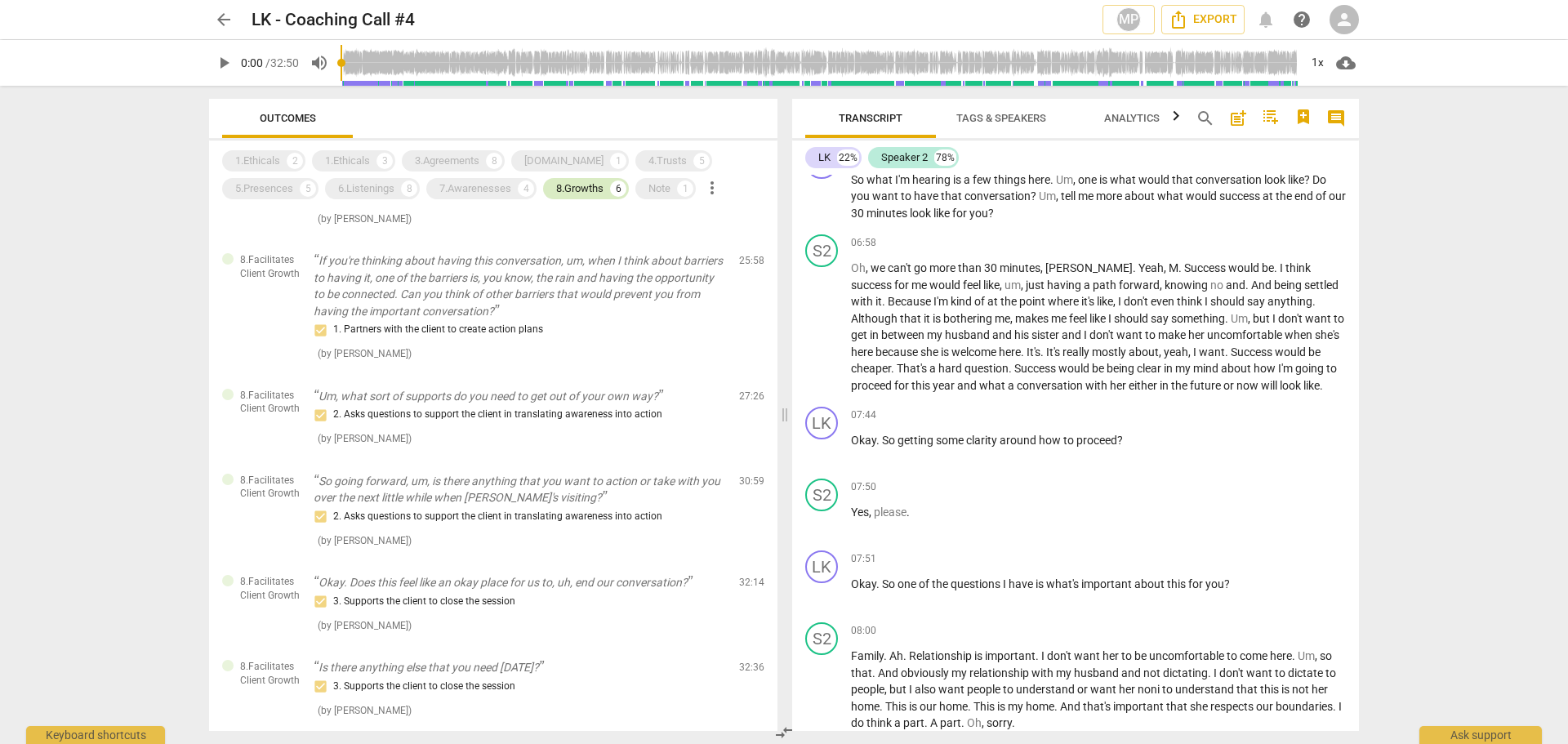
scroll to position [1871, 0]
click at [594, 193] on div "8.Growths" at bounding box center [580, 188] width 47 height 16
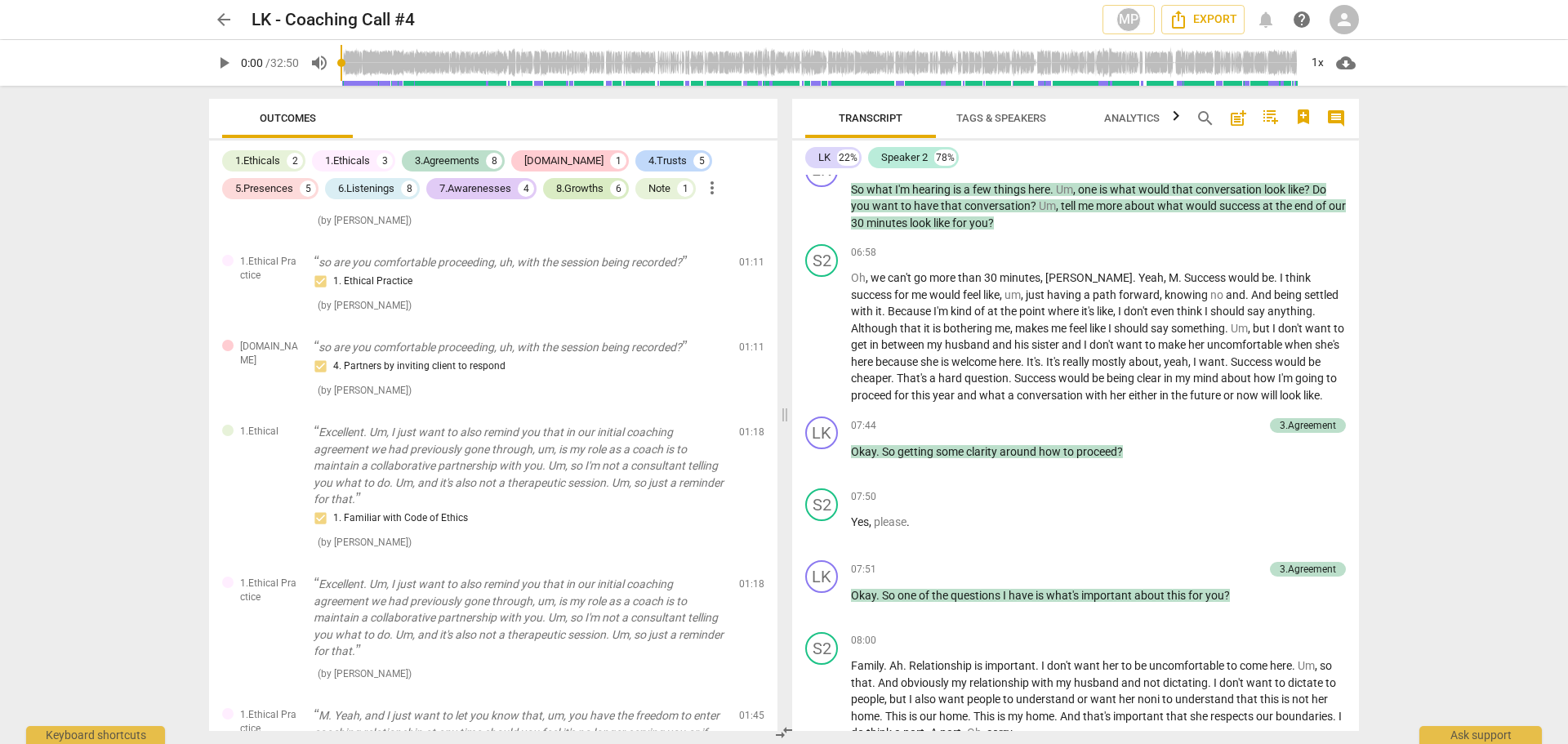
scroll to position [1878, 0]
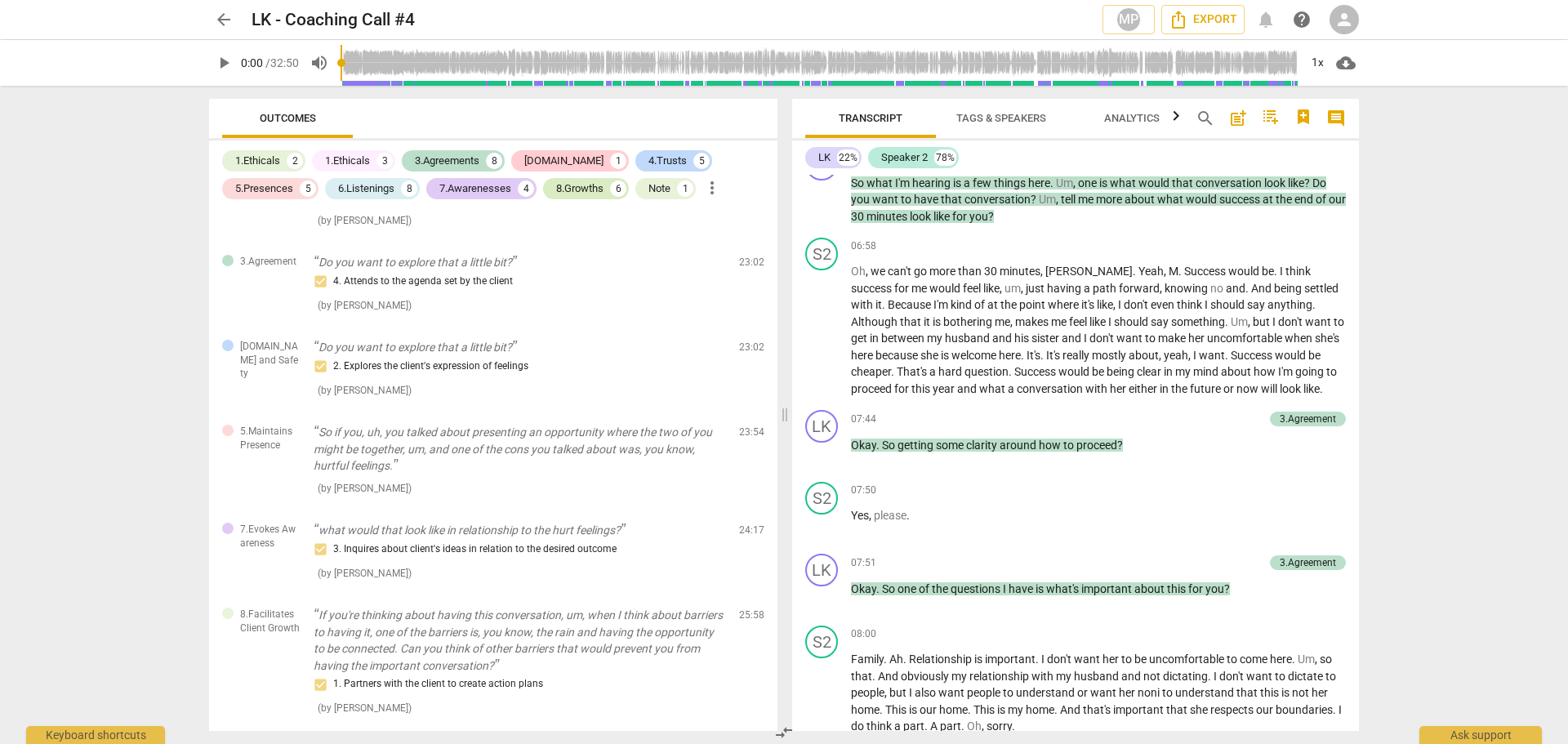
click at [575, 194] on div "8.Growths" at bounding box center [580, 188] width 47 height 16
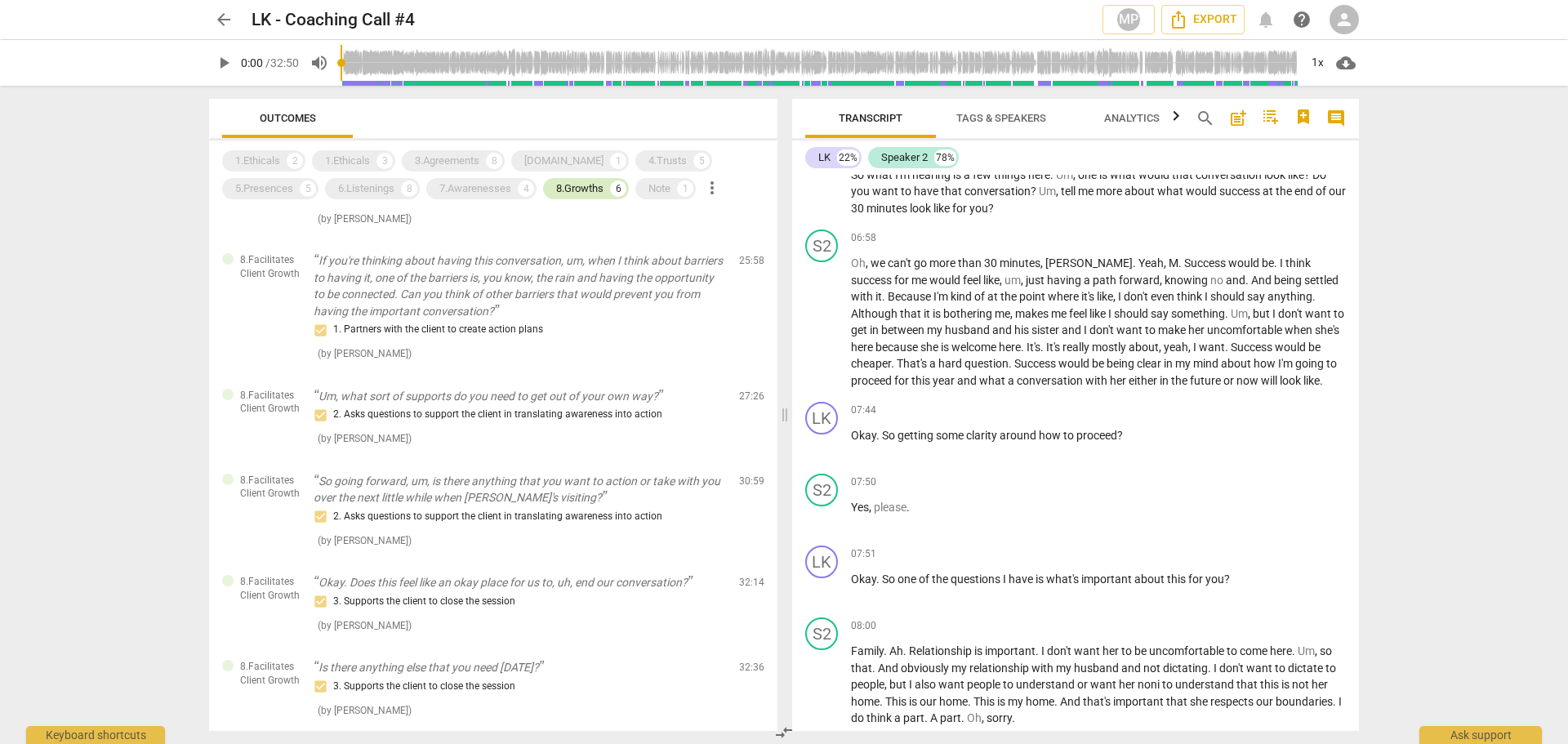
scroll to position [1871, 0]
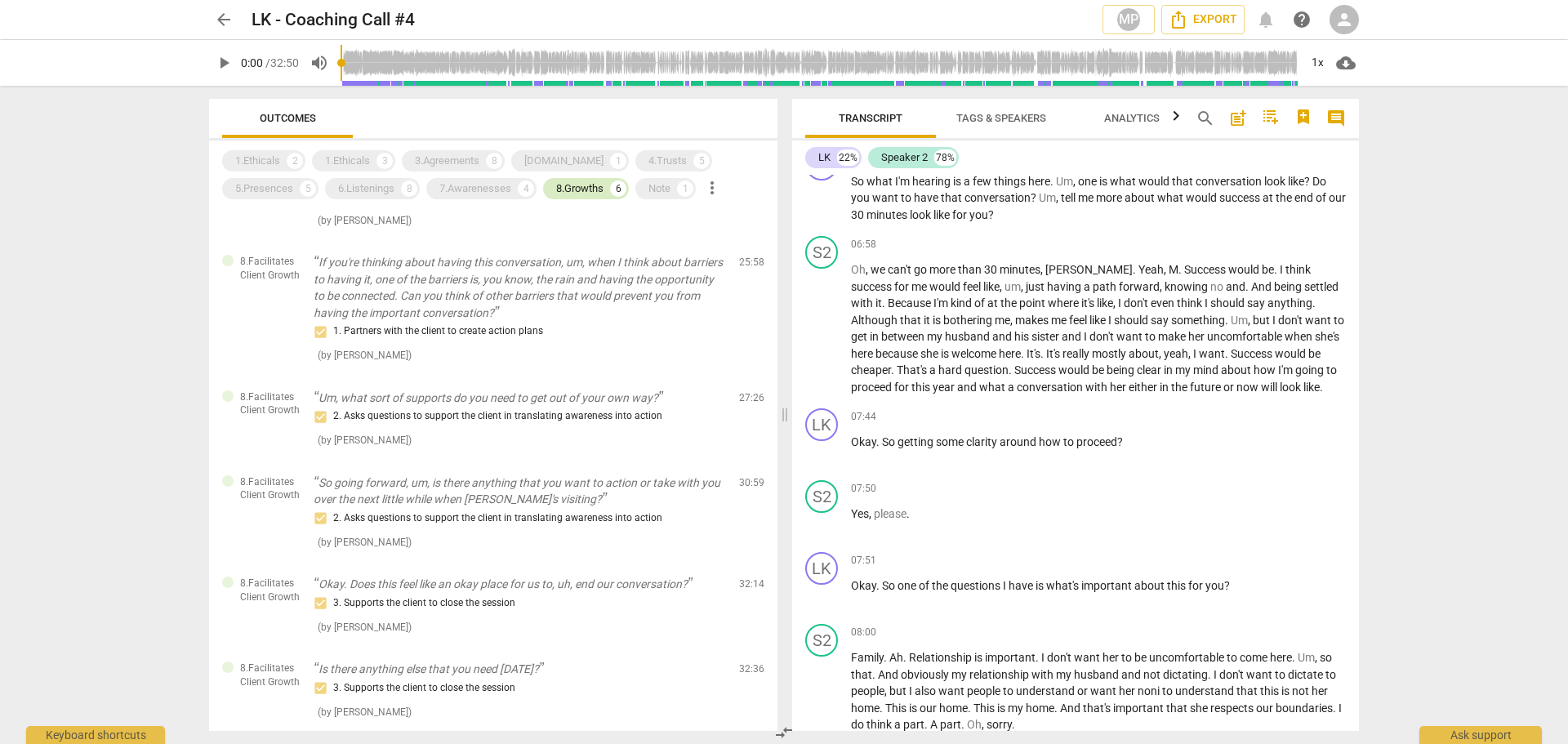
click at [586, 186] on div "8.Growths" at bounding box center [580, 188] width 47 height 16
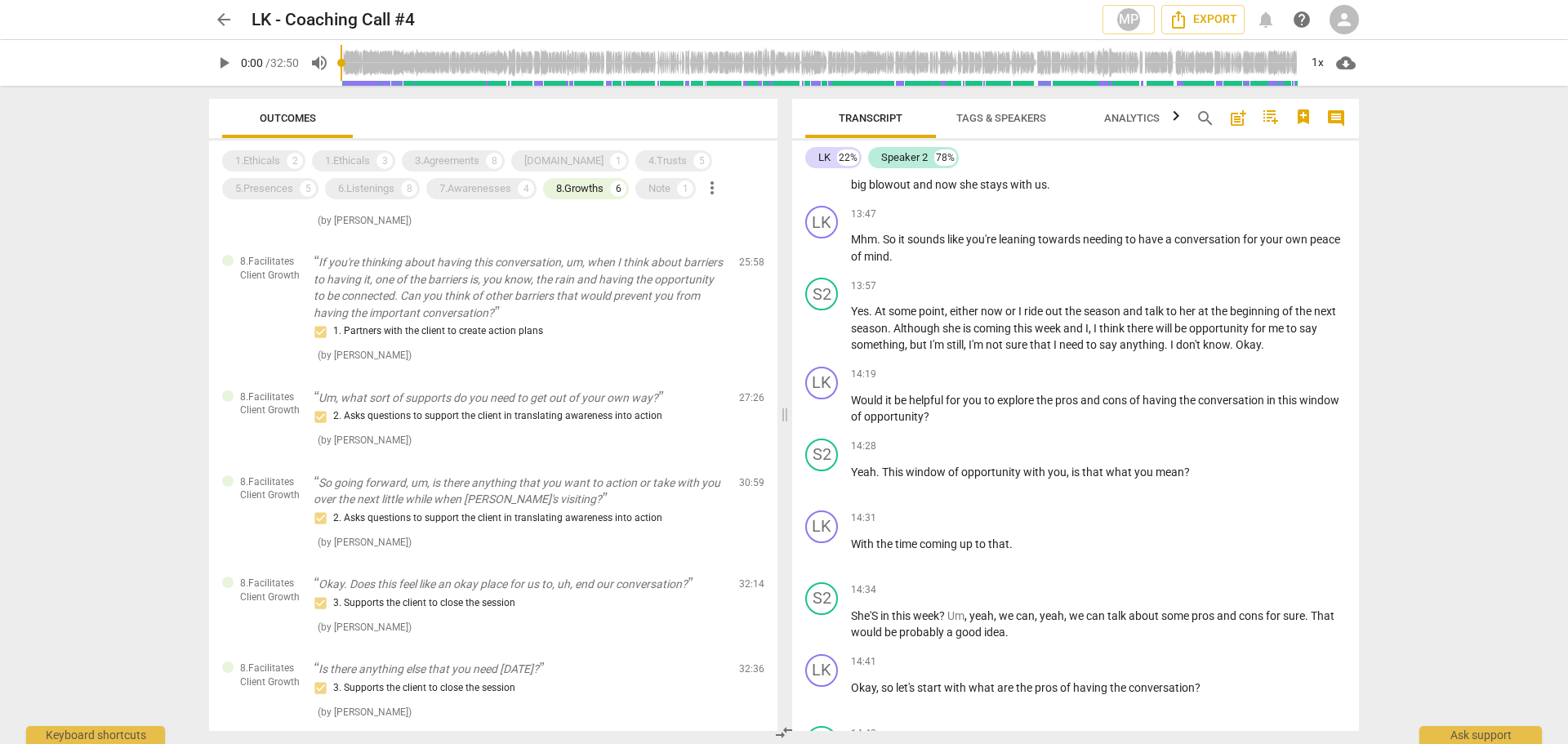
scroll to position [3750, 0]
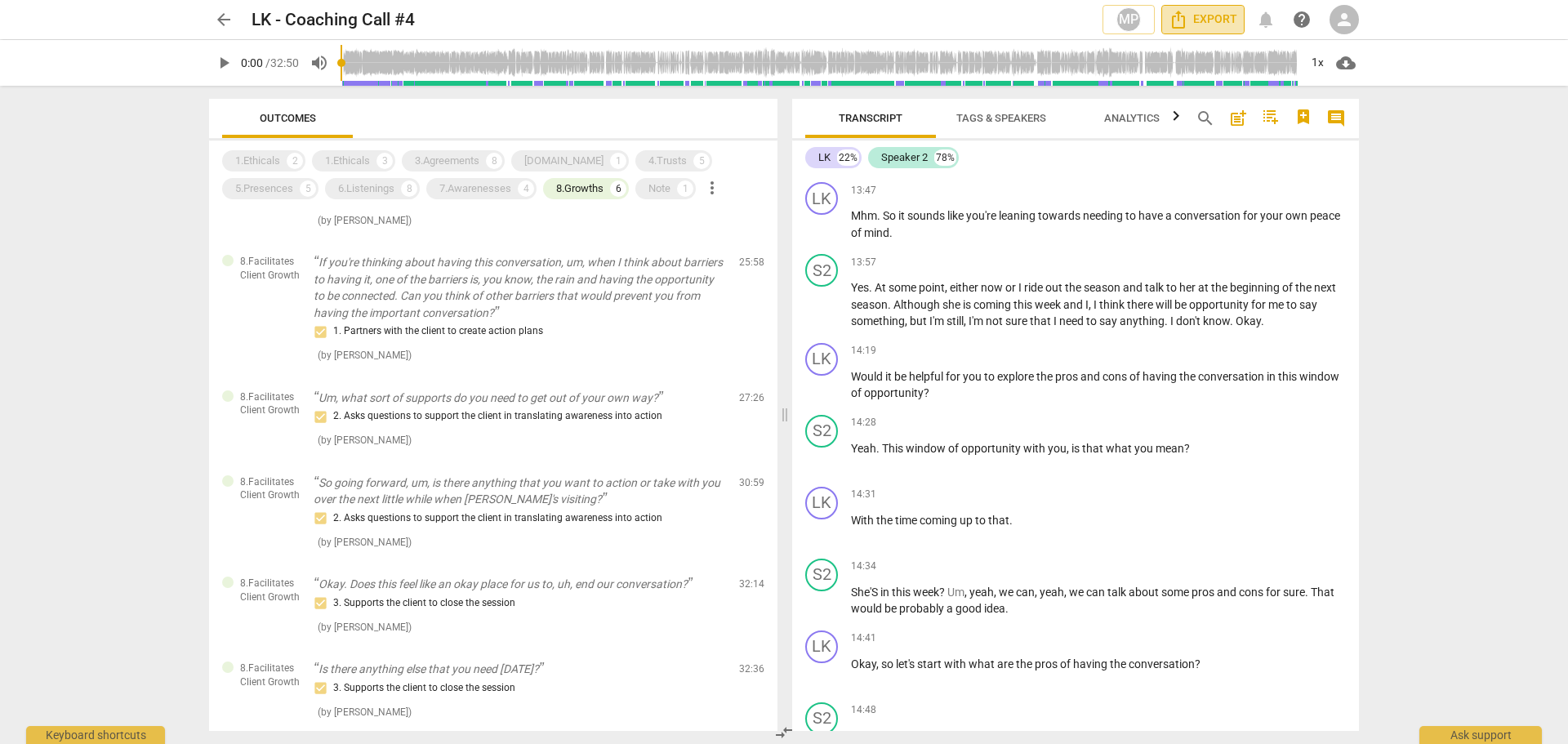
click at [1219, 21] on span "Export" at bounding box center [1202, 20] width 69 height 20
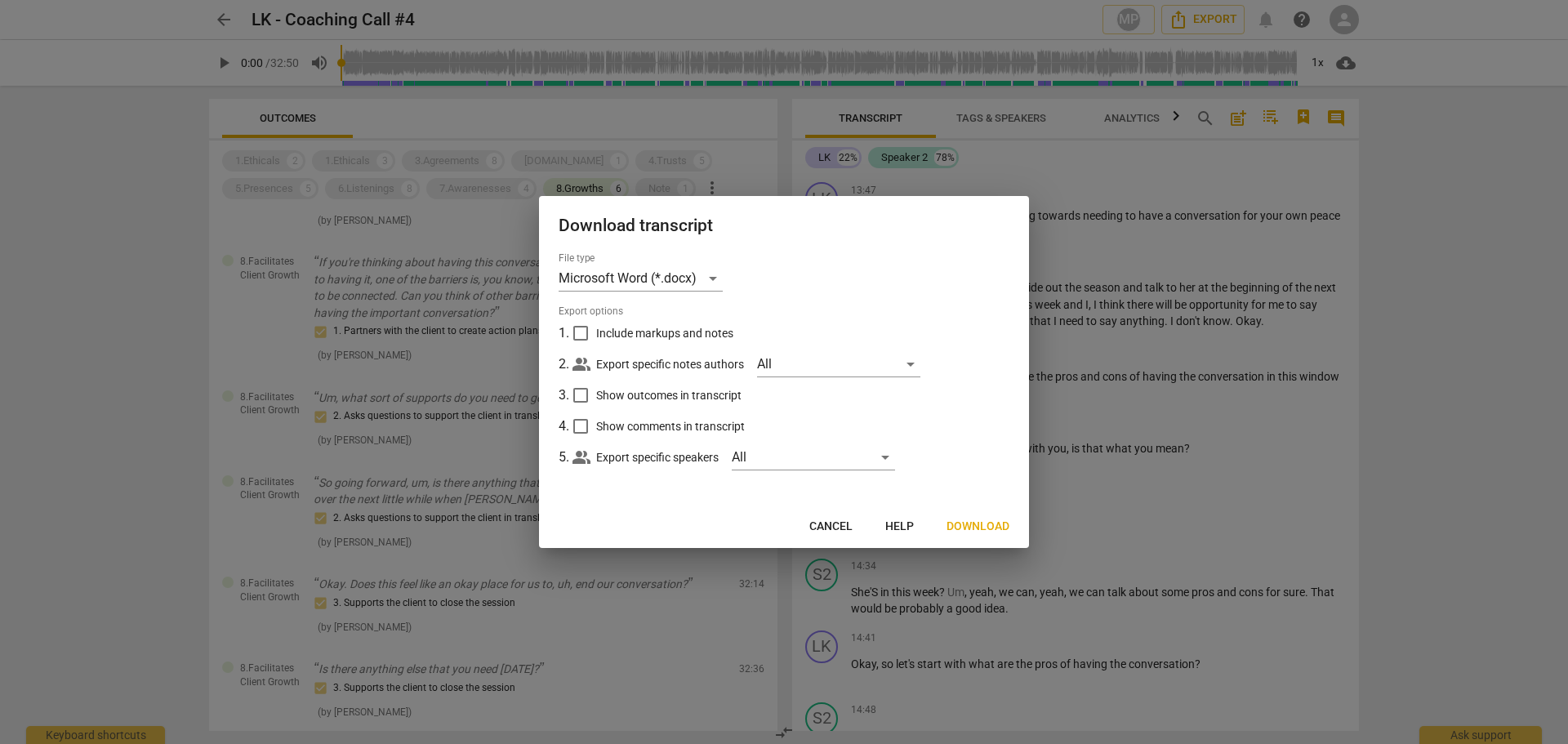
click at [1372, 398] on div at bounding box center [784, 372] width 1568 height 744
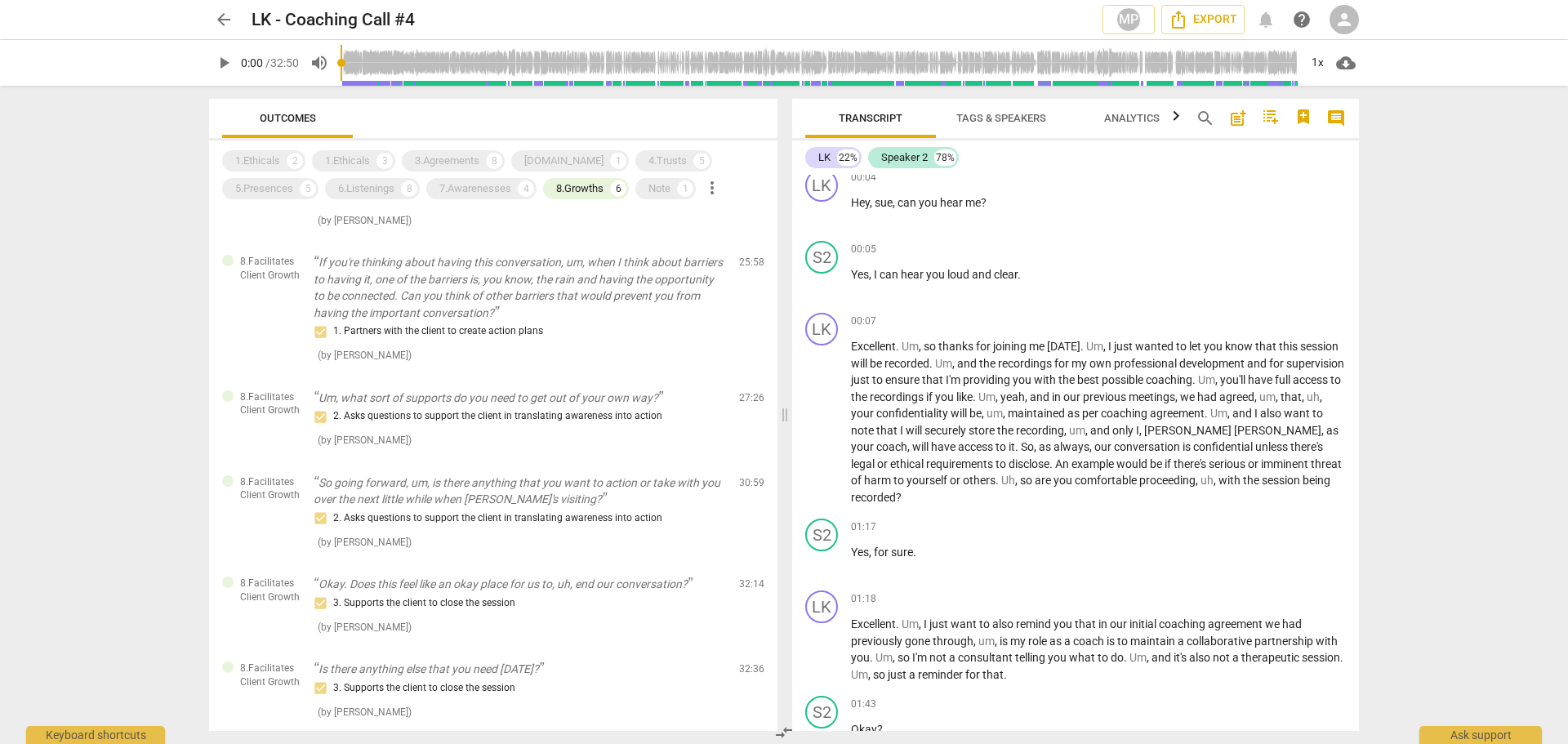
scroll to position [0, 0]
